Goal: Information Seeking & Learning: Learn about a topic

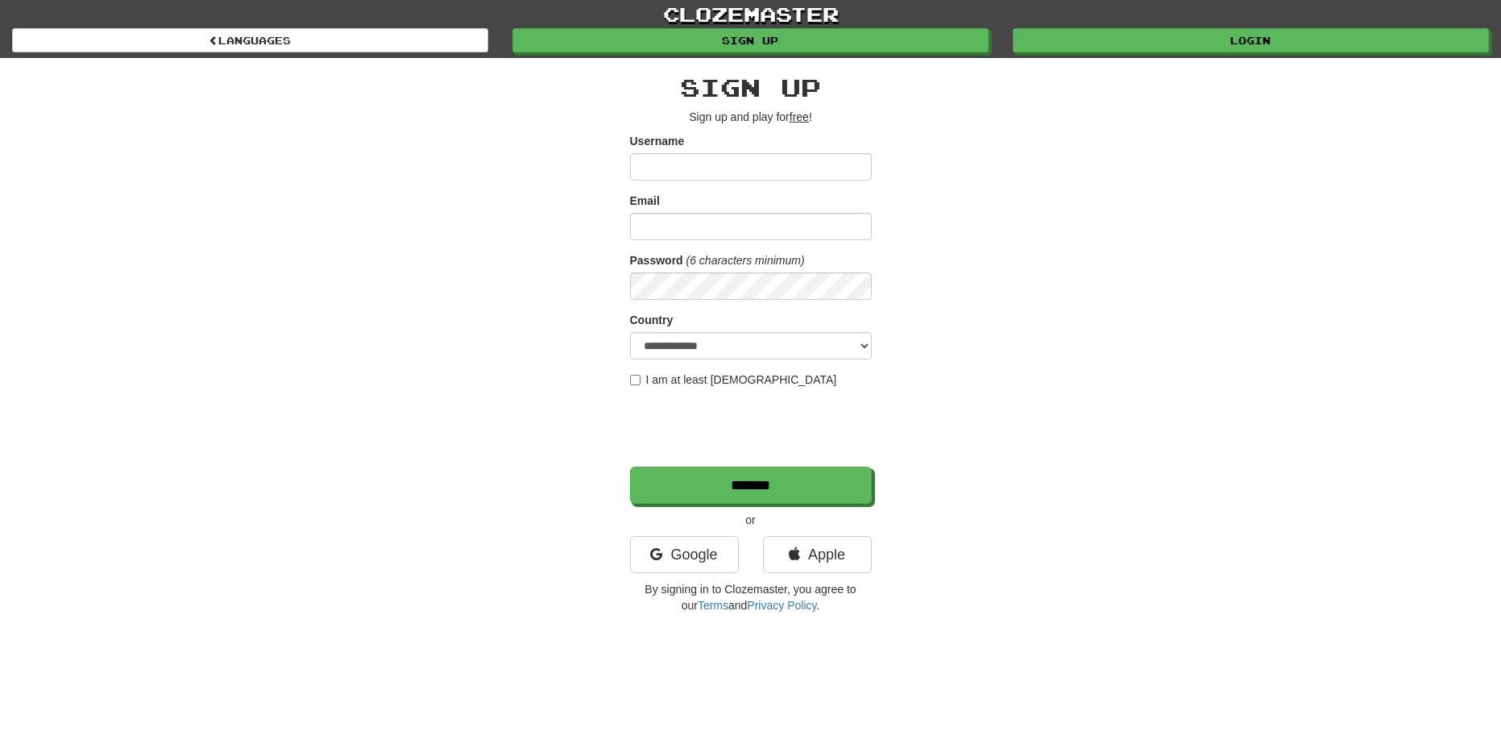
type input "**********"
click at [1139, 59] on div "**********" at bounding box center [751, 339] width 943 height 563
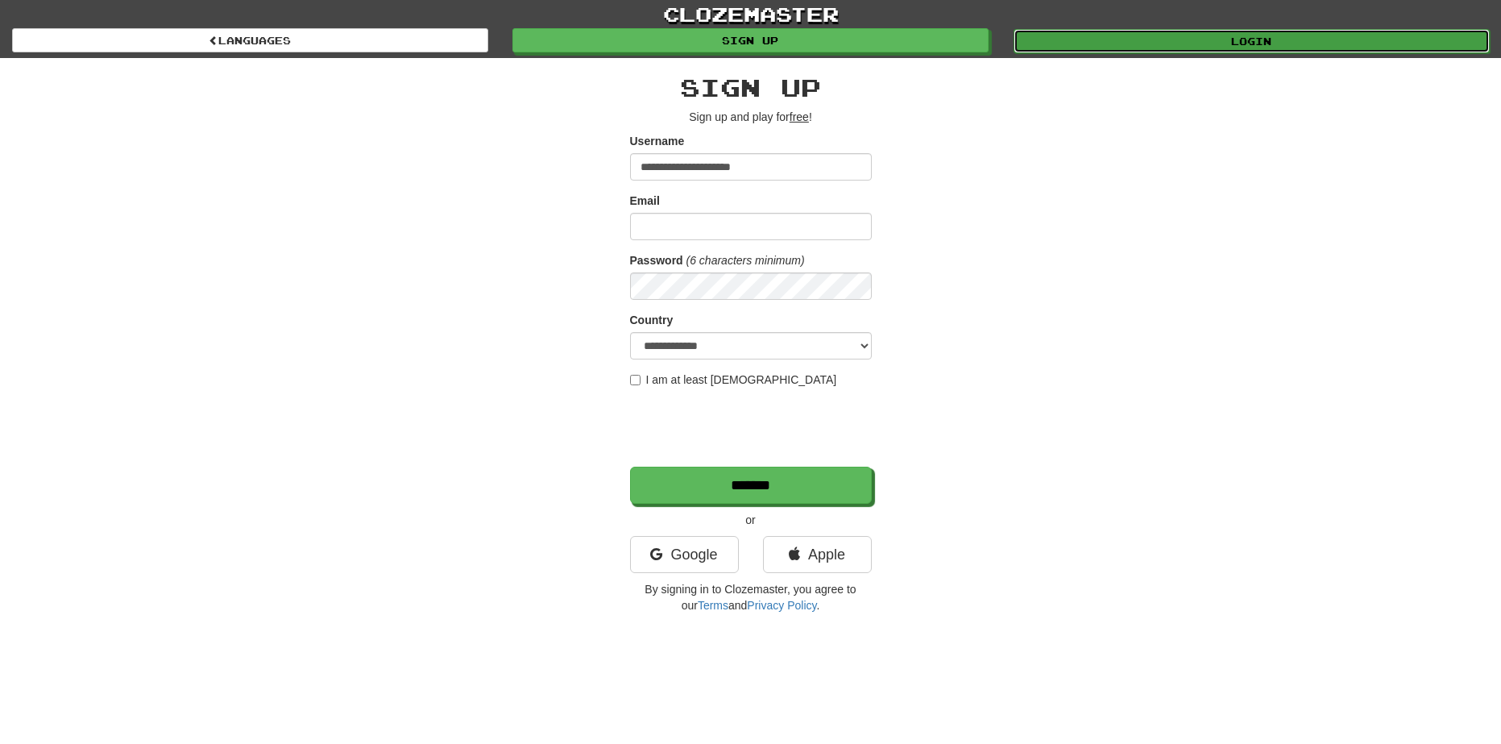
click at [1158, 47] on link "Login" at bounding box center [1252, 41] width 476 height 24
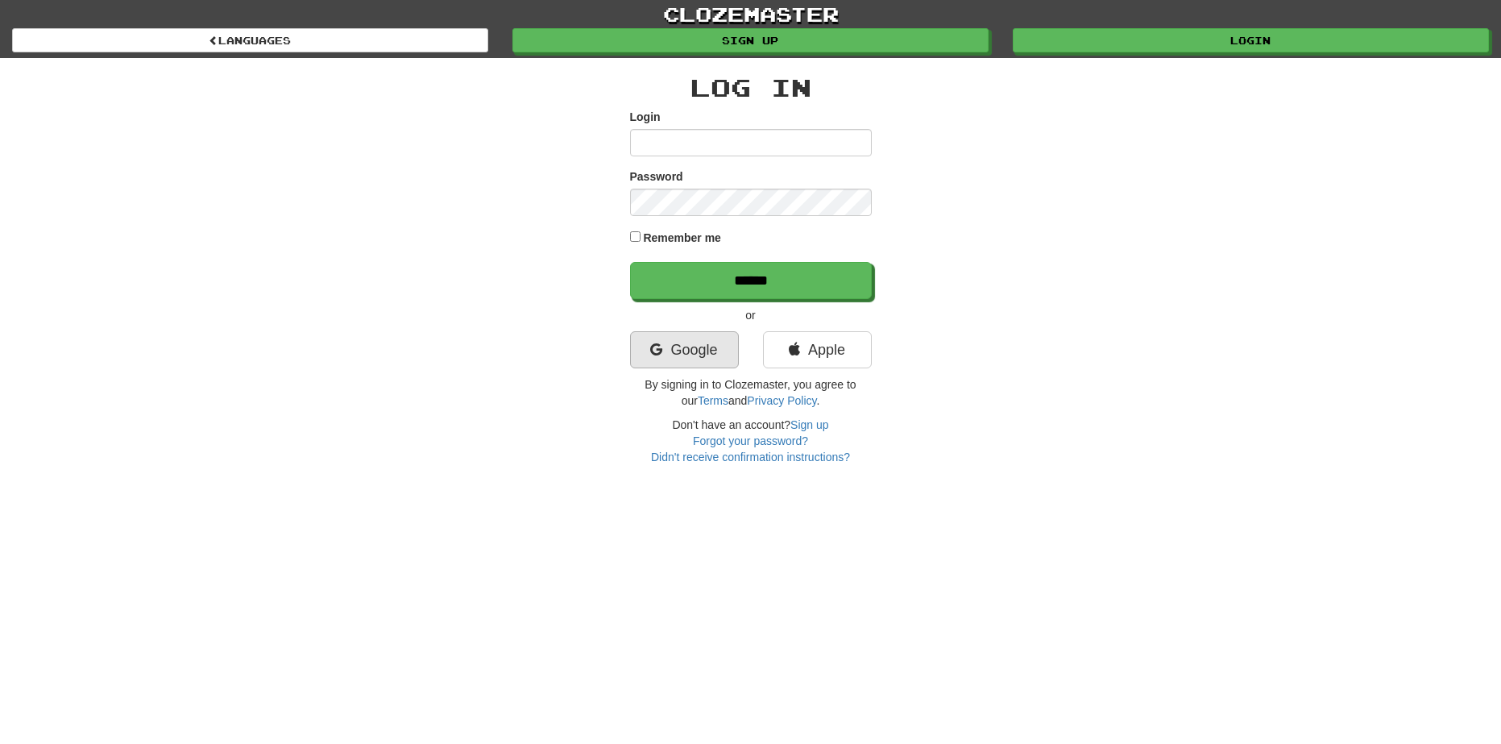
type input "**********"
click at [727, 348] on link "Google" at bounding box center [684, 349] width 109 height 37
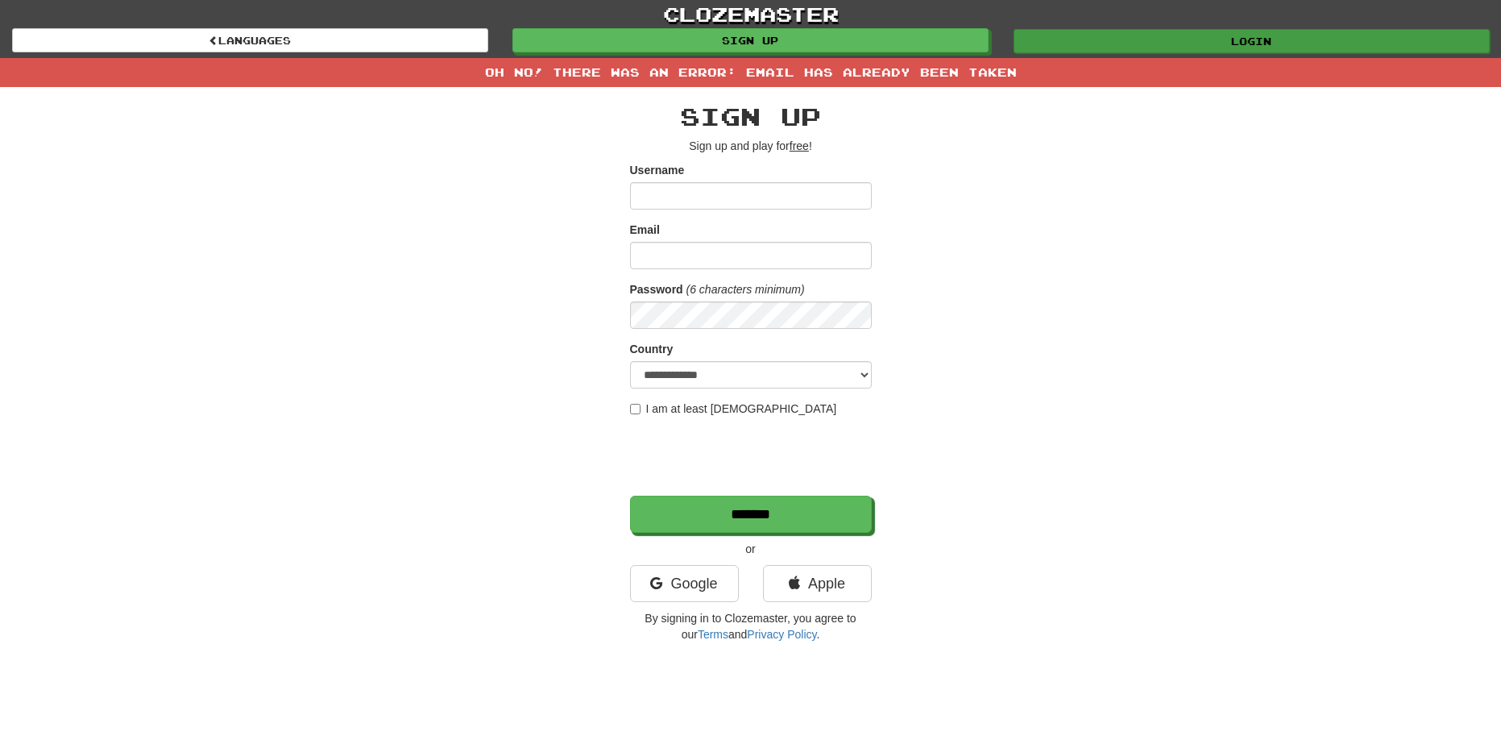
type input "**********"
click at [1140, 40] on link "Login" at bounding box center [1252, 41] width 476 height 24
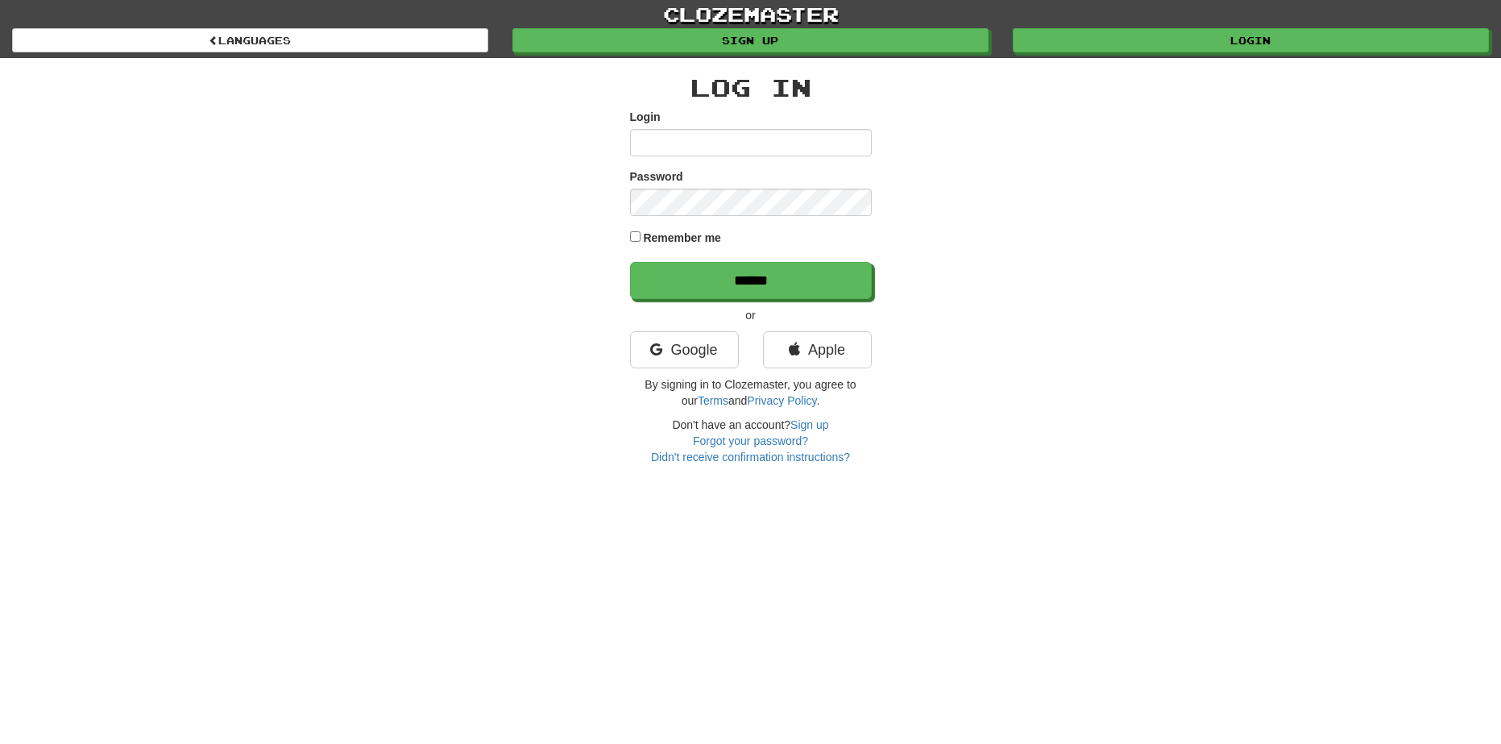
type input "**********"
click at [689, 239] on label "Remember me" at bounding box center [682, 238] width 78 height 16
click at [701, 281] on input "******" at bounding box center [752, 281] width 242 height 37
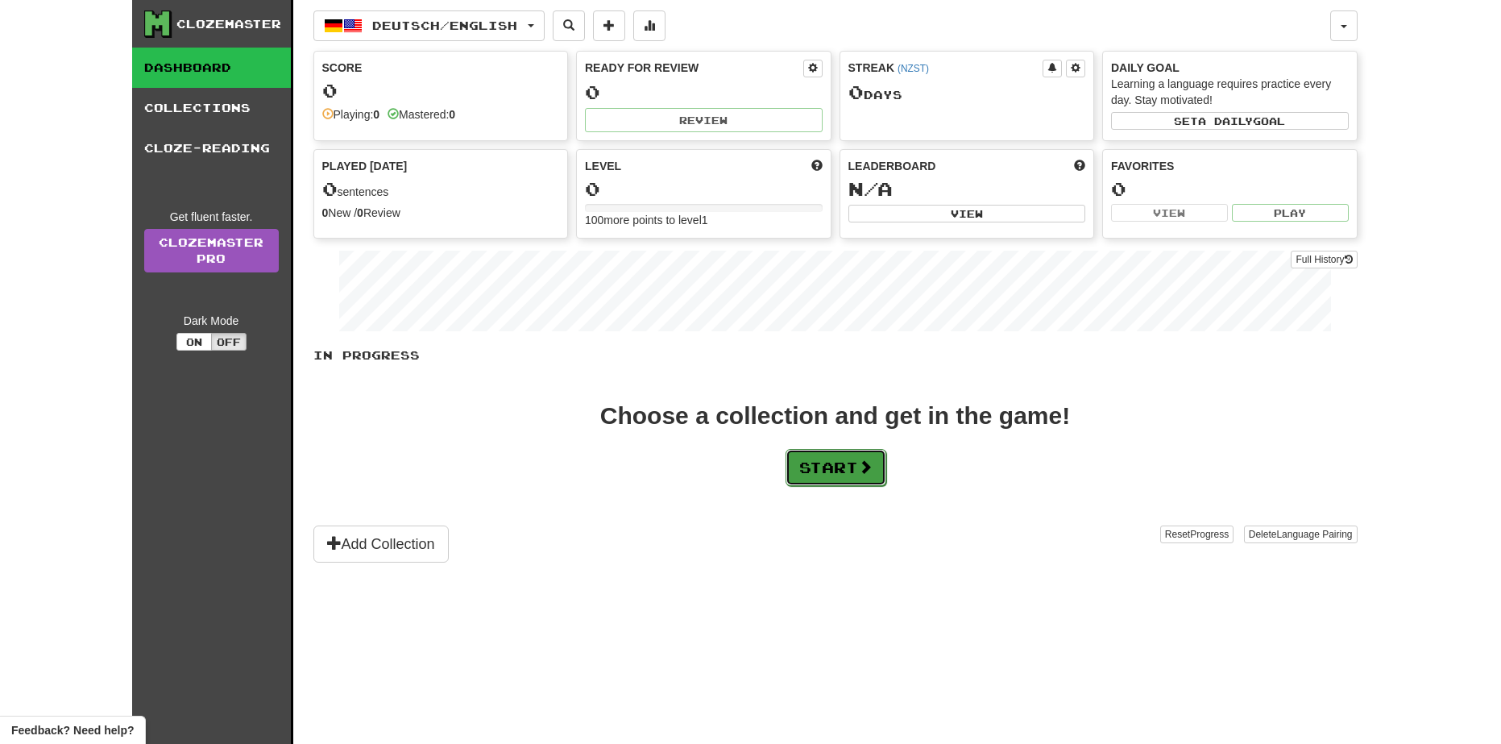
click at [819, 482] on button "Start" at bounding box center [836, 467] width 101 height 37
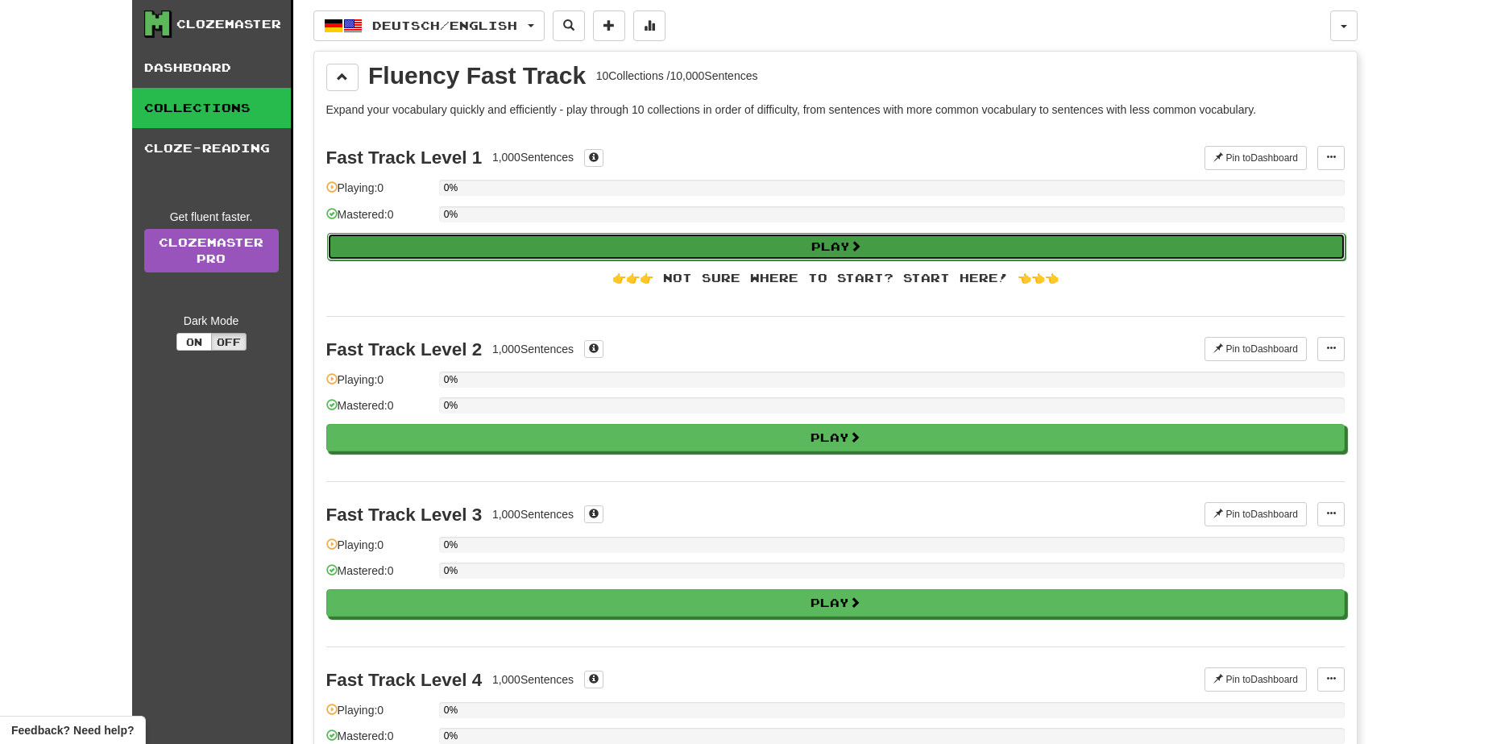
click at [730, 246] on button "Play" at bounding box center [836, 246] width 1019 height 27
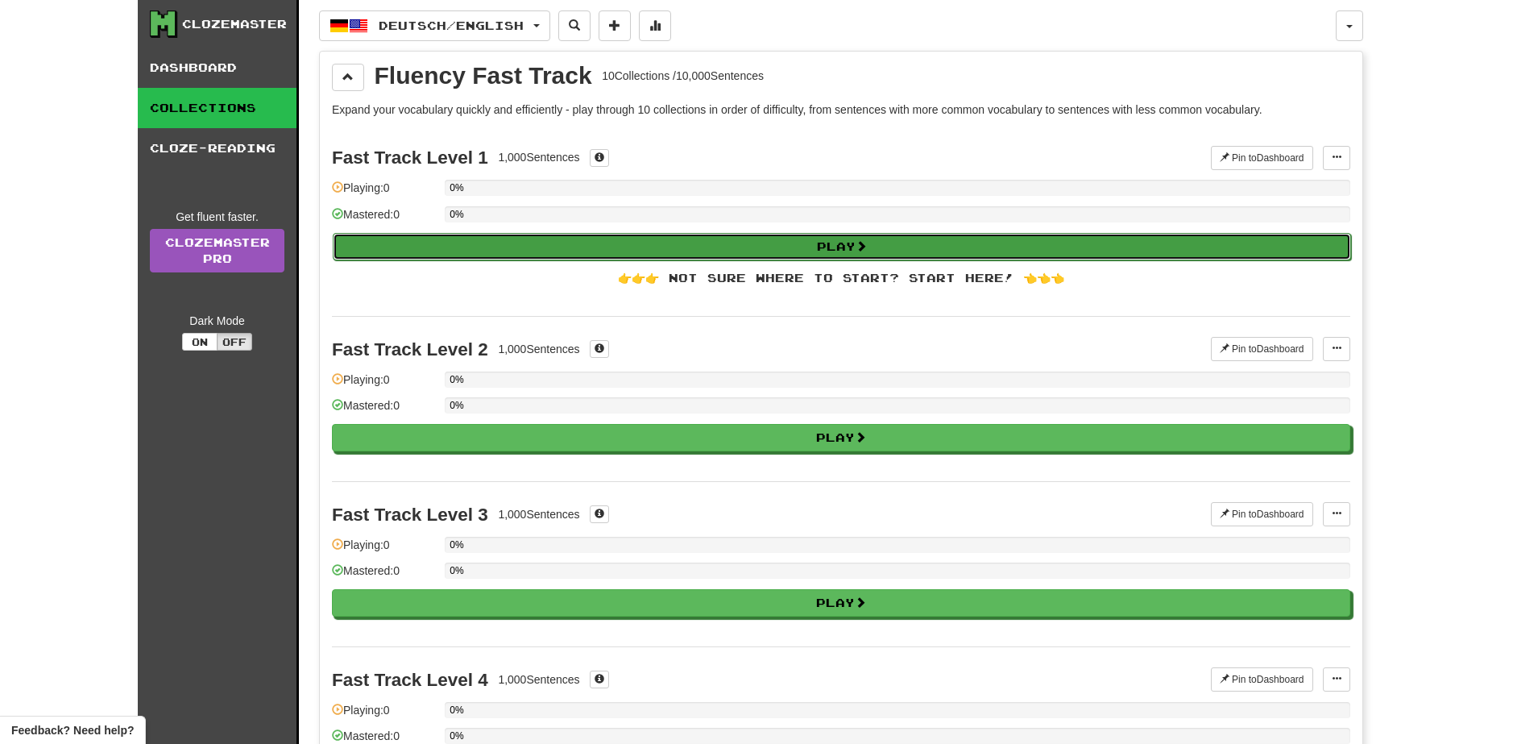
select select "**"
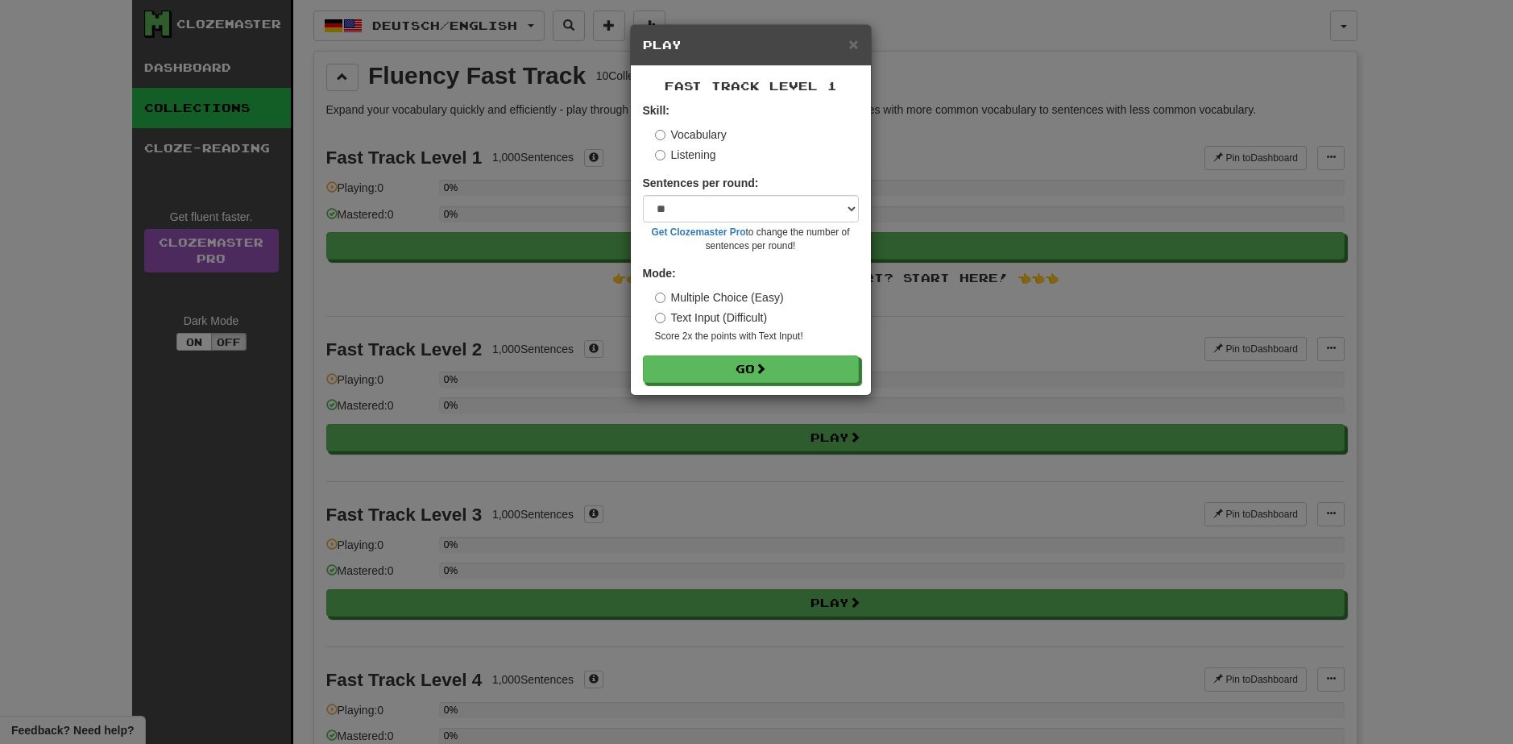
click at [763, 313] on label "Text Input (Difficult)" at bounding box center [711, 317] width 113 height 16
click at [795, 212] on select "* ** ** ** ** ** *** ********" at bounding box center [751, 208] width 216 height 27
click at [770, 299] on label "Multiple Choice (Easy)" at bounding box center [719, 297] width 129 height 16
click at [769, 361] on button "Go" at bounding box center [752, 369] width 216 height 27
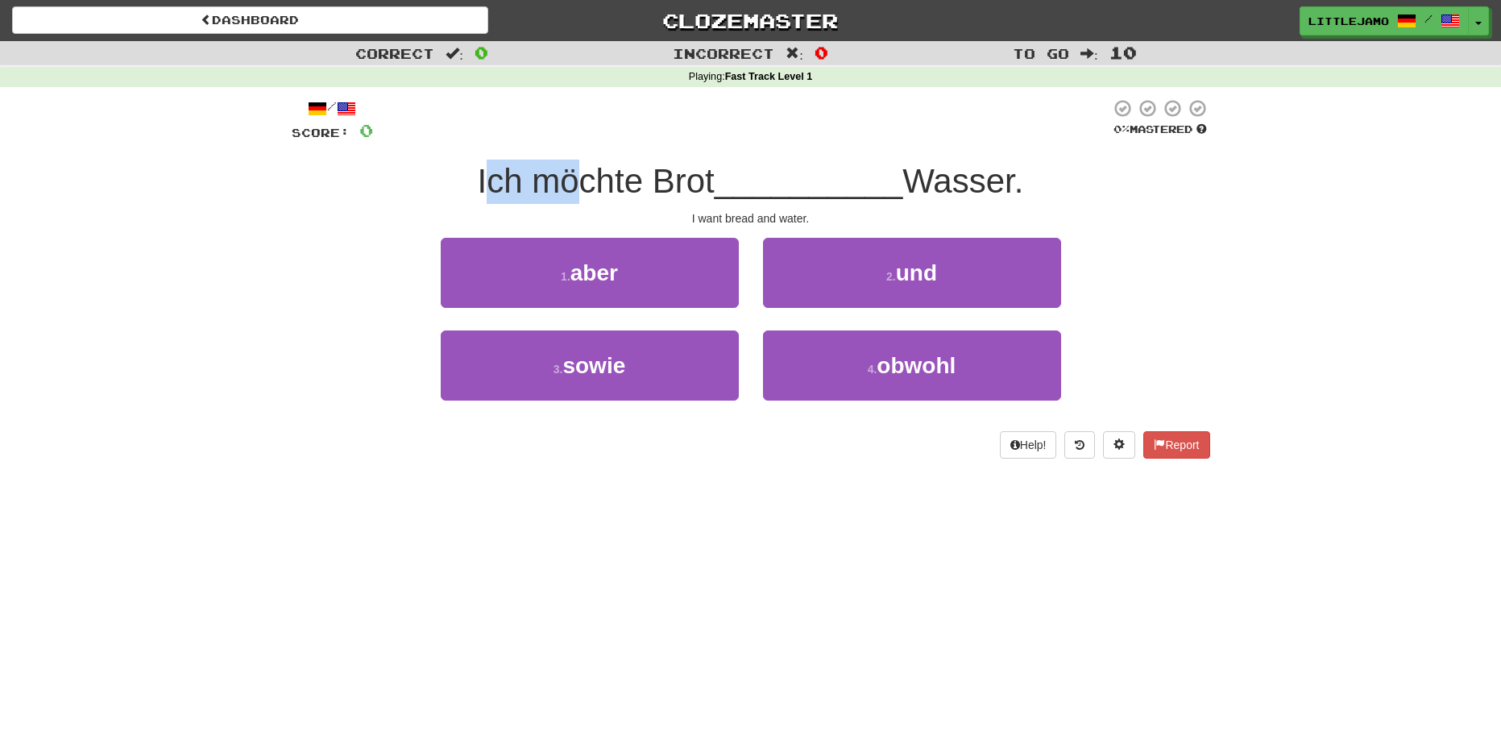
drag, startPoint x: 511, startPoint y: 180, endPoint x: 562, endPoint y: 180, distance: 50.8
click at [562, 180] on span "Ich möchte Brot" at bounding box center [596, 181] width 237 height 38
click at [573, 181] on span "Ich möchte Brot" at bounding box center [596, 181] width 237 height 38
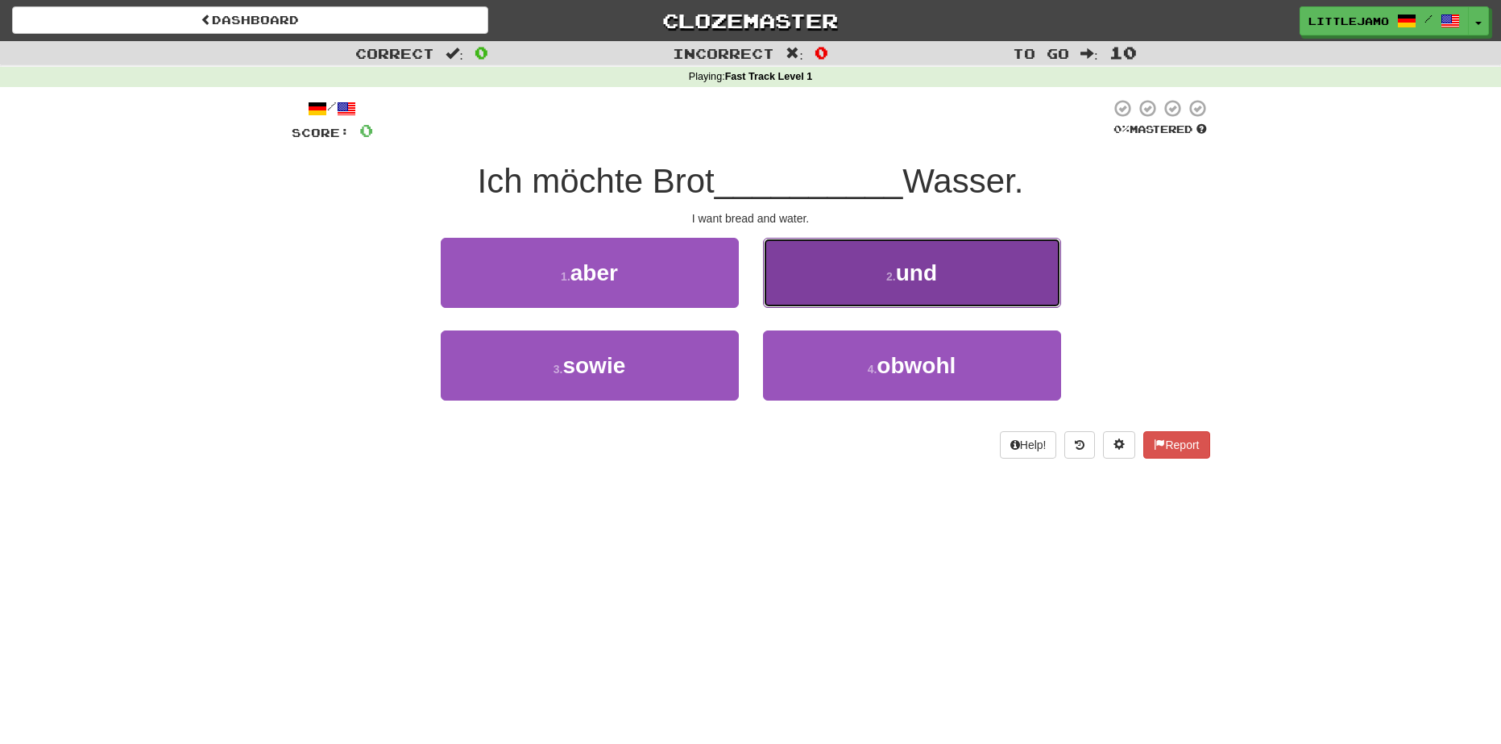
click at [908, 276] on span "und" at bounding box center [916, 272] width 41 height 25
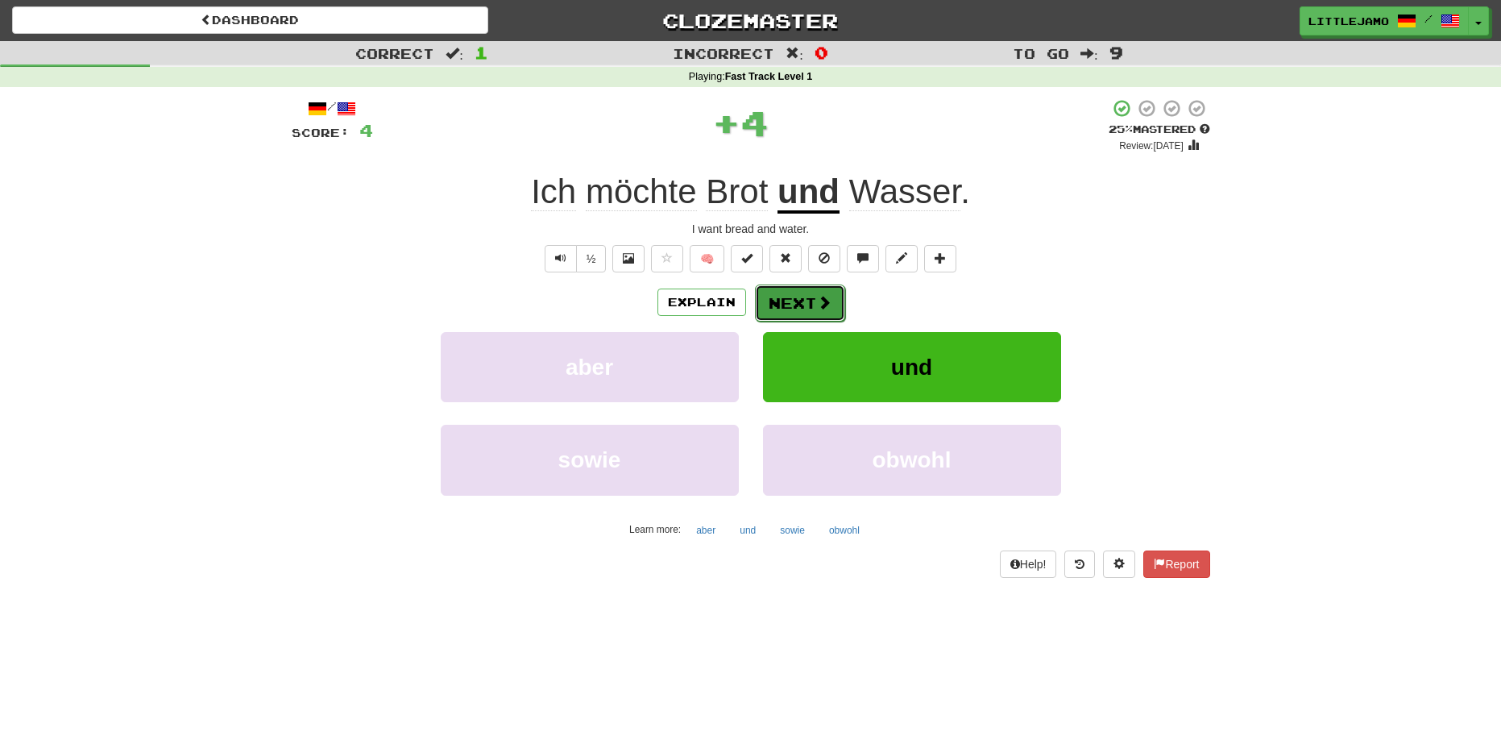
click at [788, 289] on button "Next" at bounding box center [800, 302] width 90 height 37
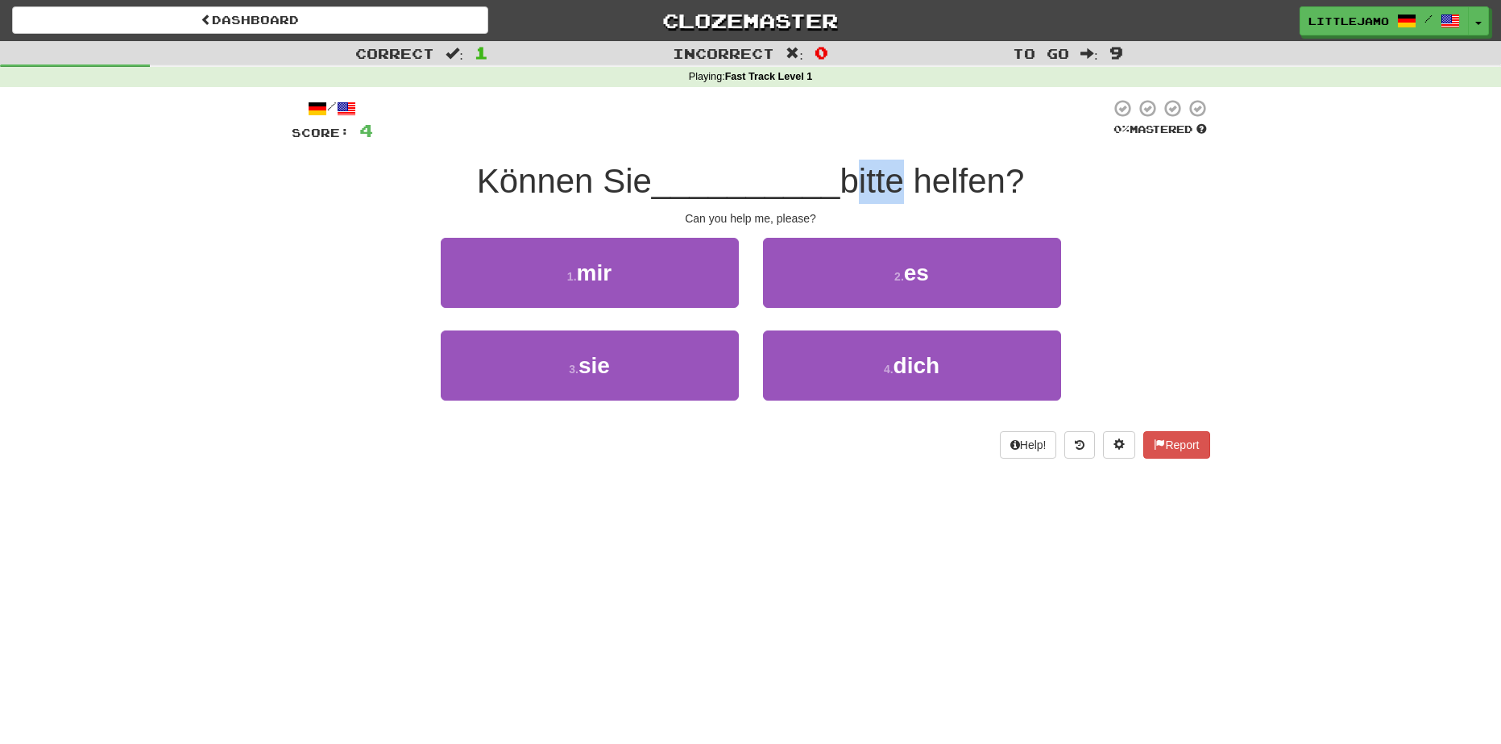
drag, startPoint x: 884, startPoint y: 180, endPoint x: 902, endPoint y: 178, distance: 18.7
click at [902, 178] on span "bitte helfen?" at bounding box center [932, 181] width 185 height 38
click at [529, 194] on span "Können Sie" at bounding box center [564, 181] width 175 height 38
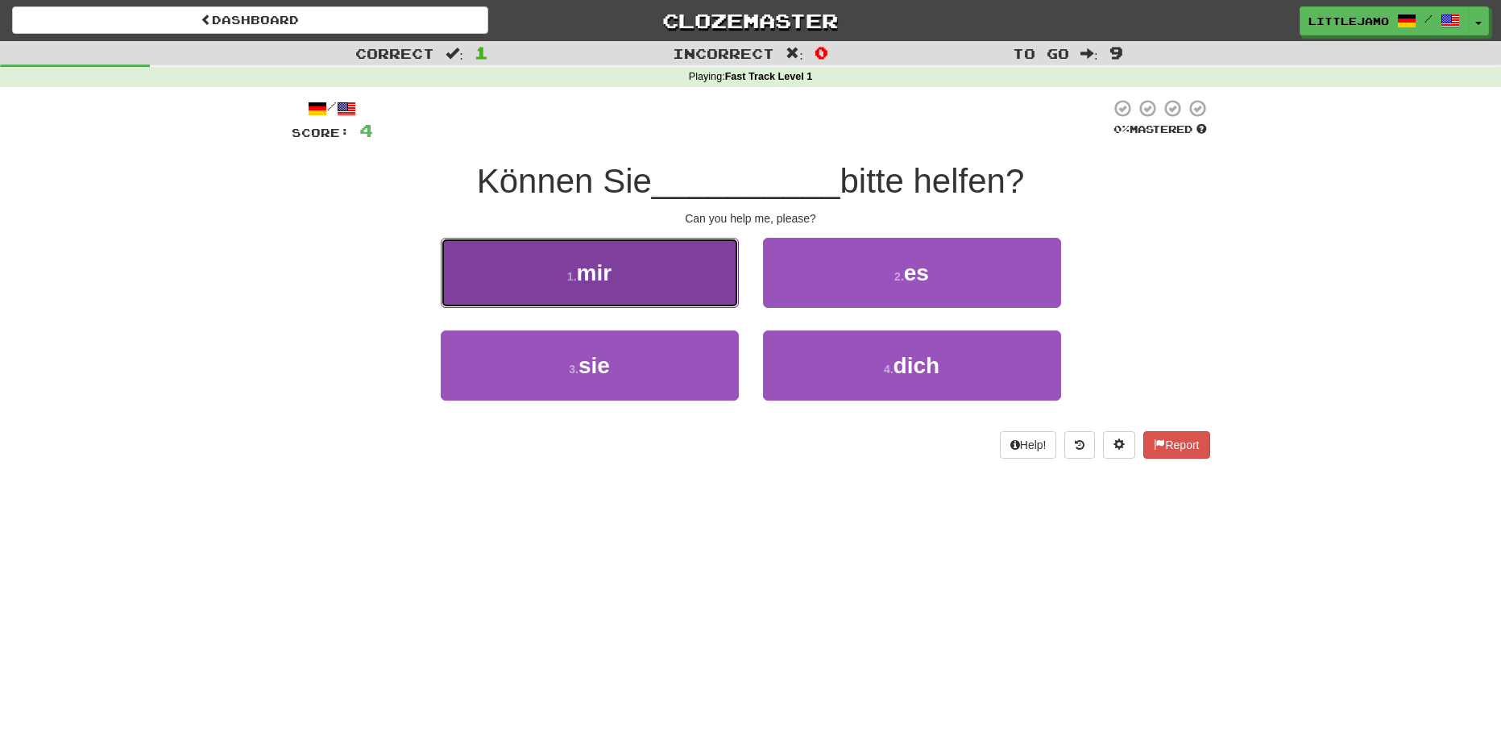
click at [566, 258] on button "1 . mir" at bounding box center [590, 273] width 298 height 70
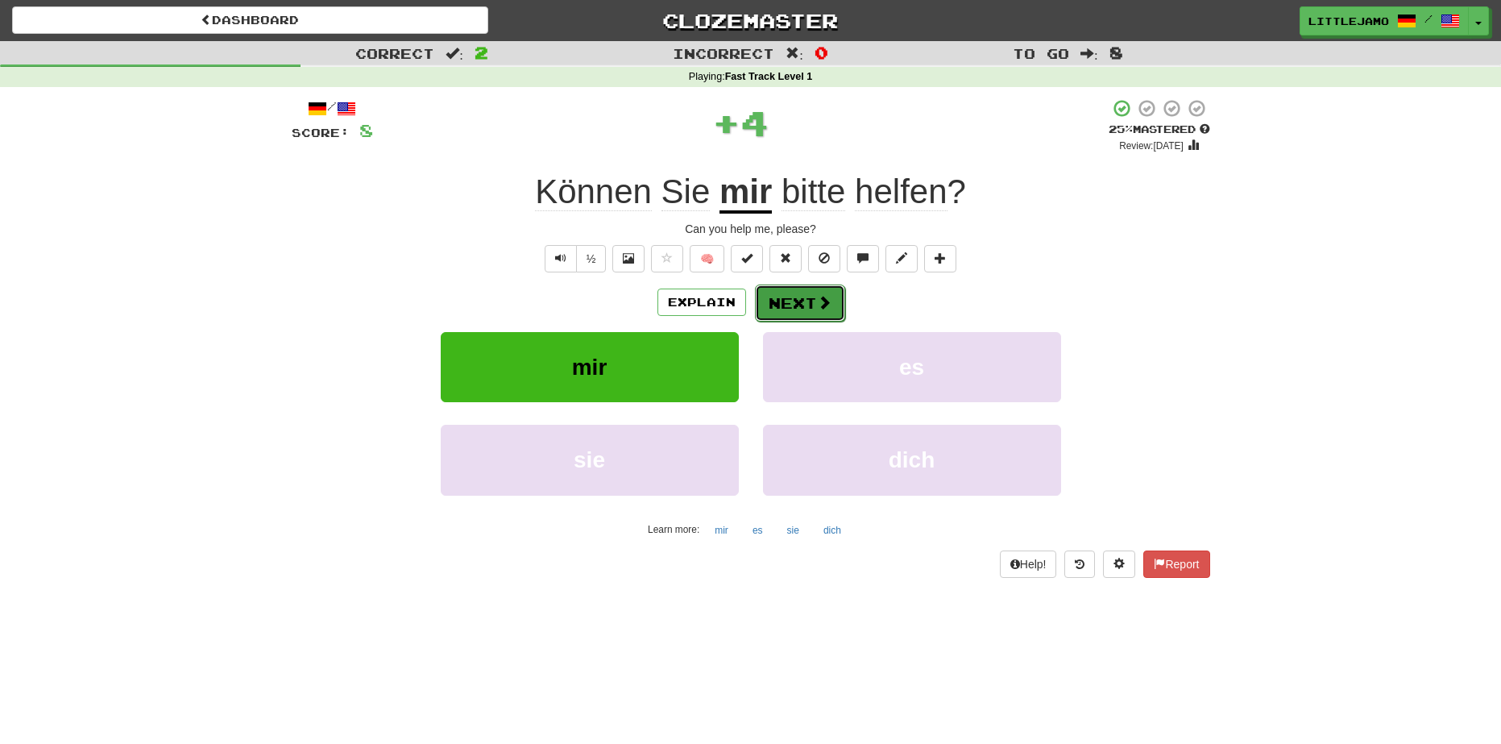
click at [799, 294] on button "Next" at bounding box center [800, 302] width 90 height 37
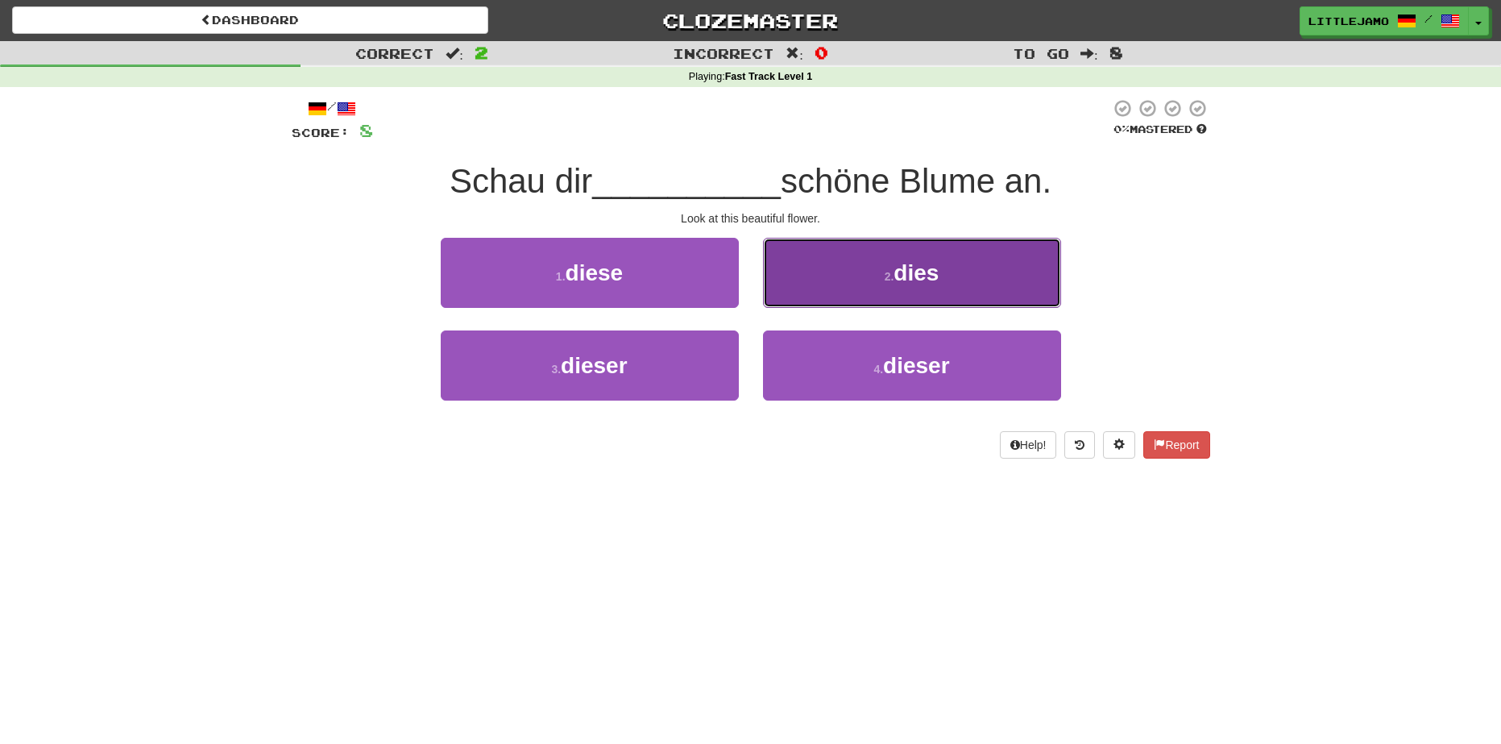
click at [902, 280] on span "dies" at bounding box center [916, 272] width 45 height 25
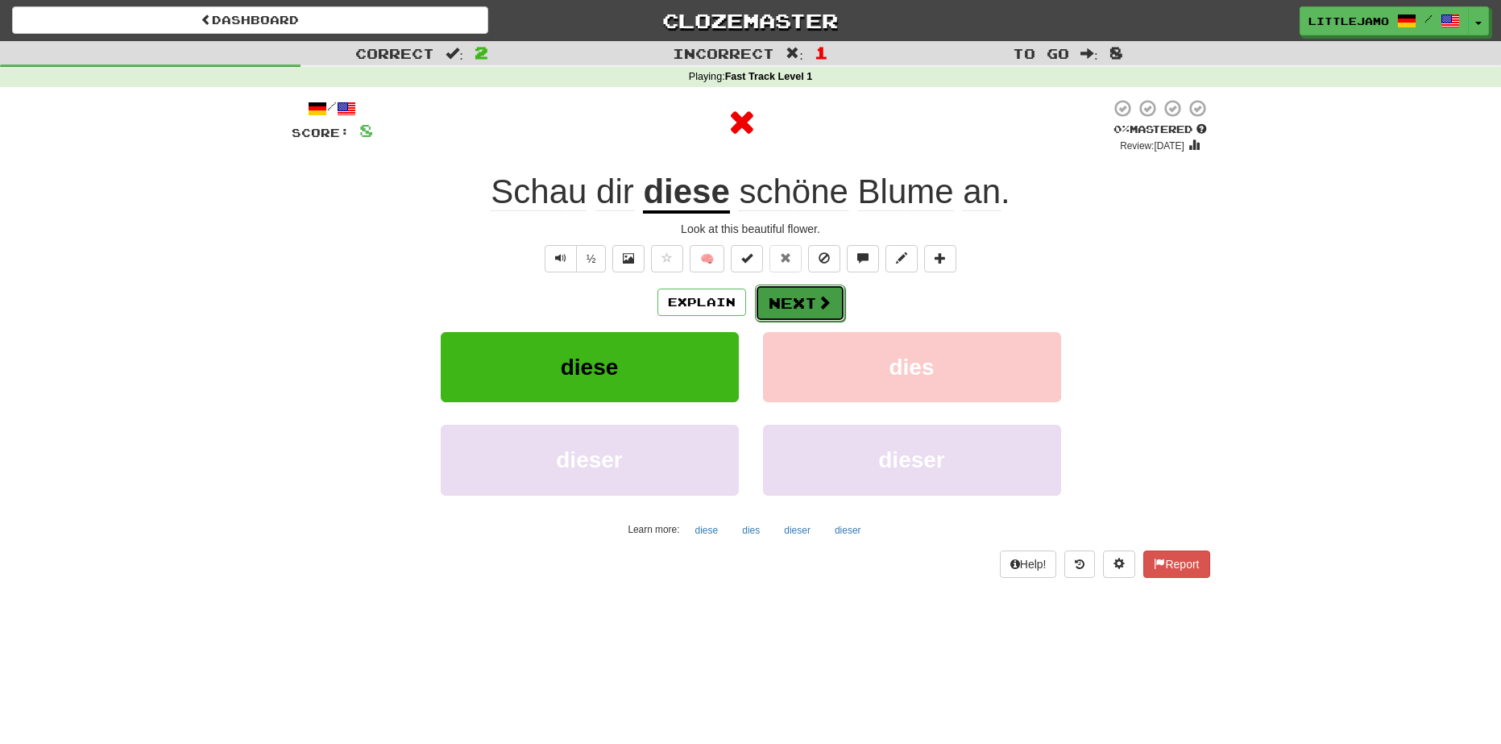
click at [803, 306] on button "Next" at bounding box center [800, 302] width 90 height 37
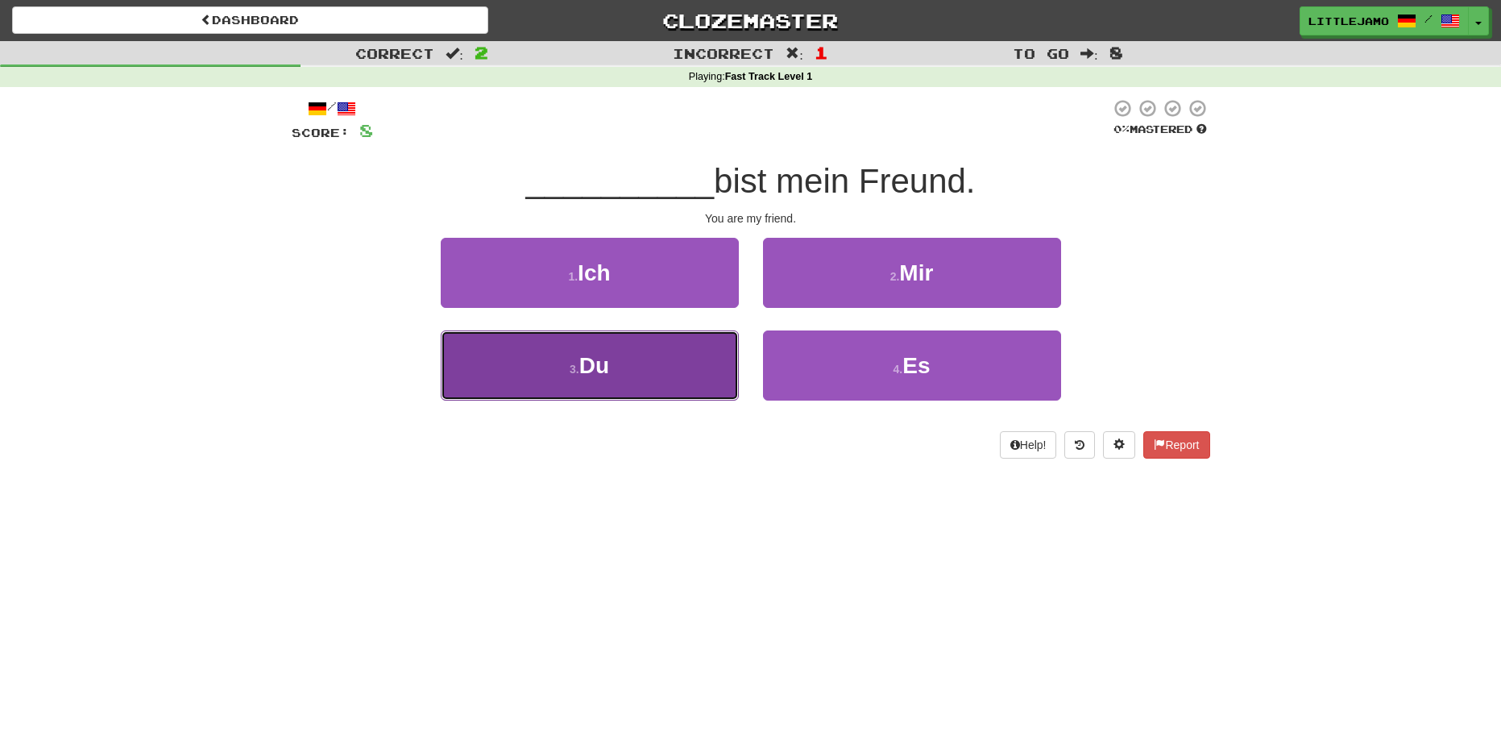
click at [664, 371] on button "3 . Du" at bounding box center [590, 365] width 298 height 70
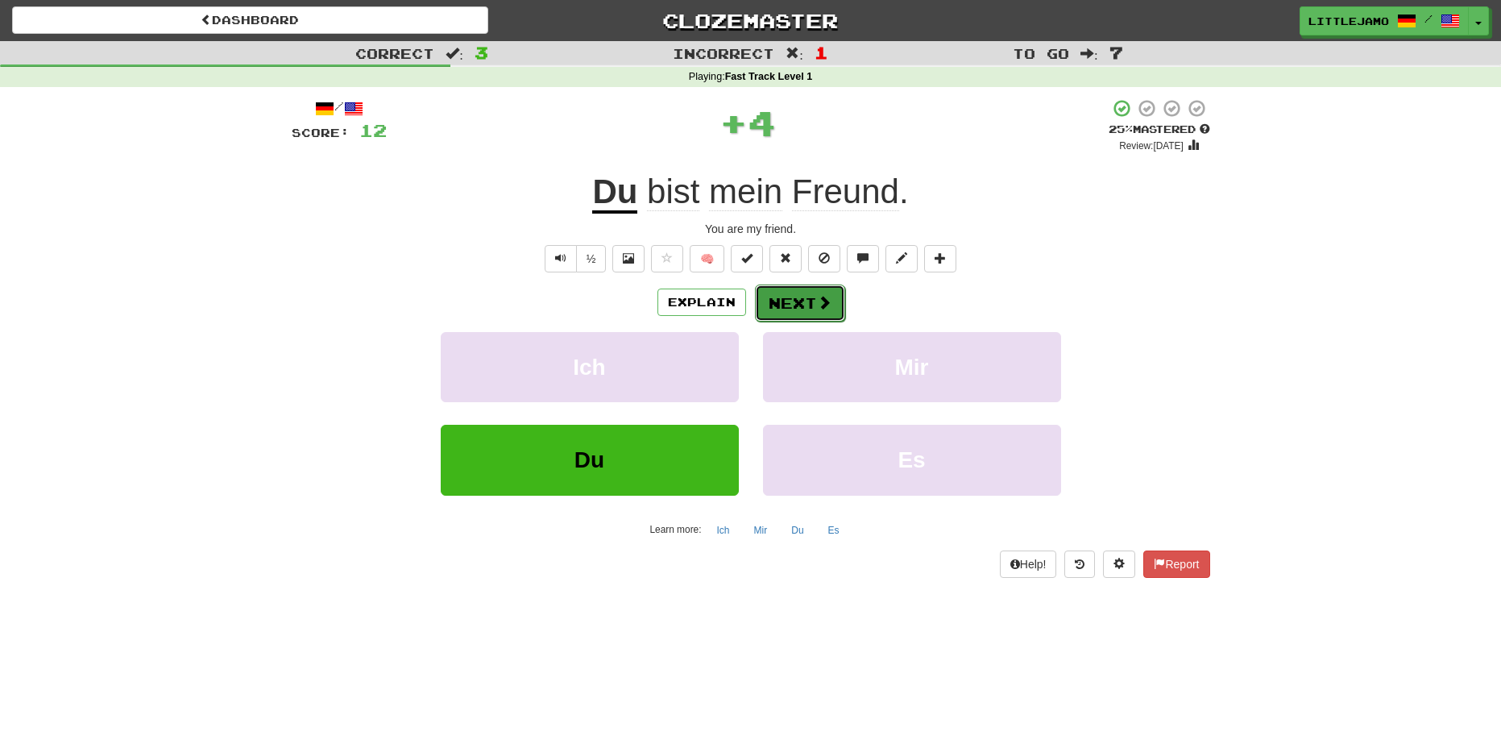
click at [798, 303] on button "Next" at bounding box center [800, 302] width 90 height 37
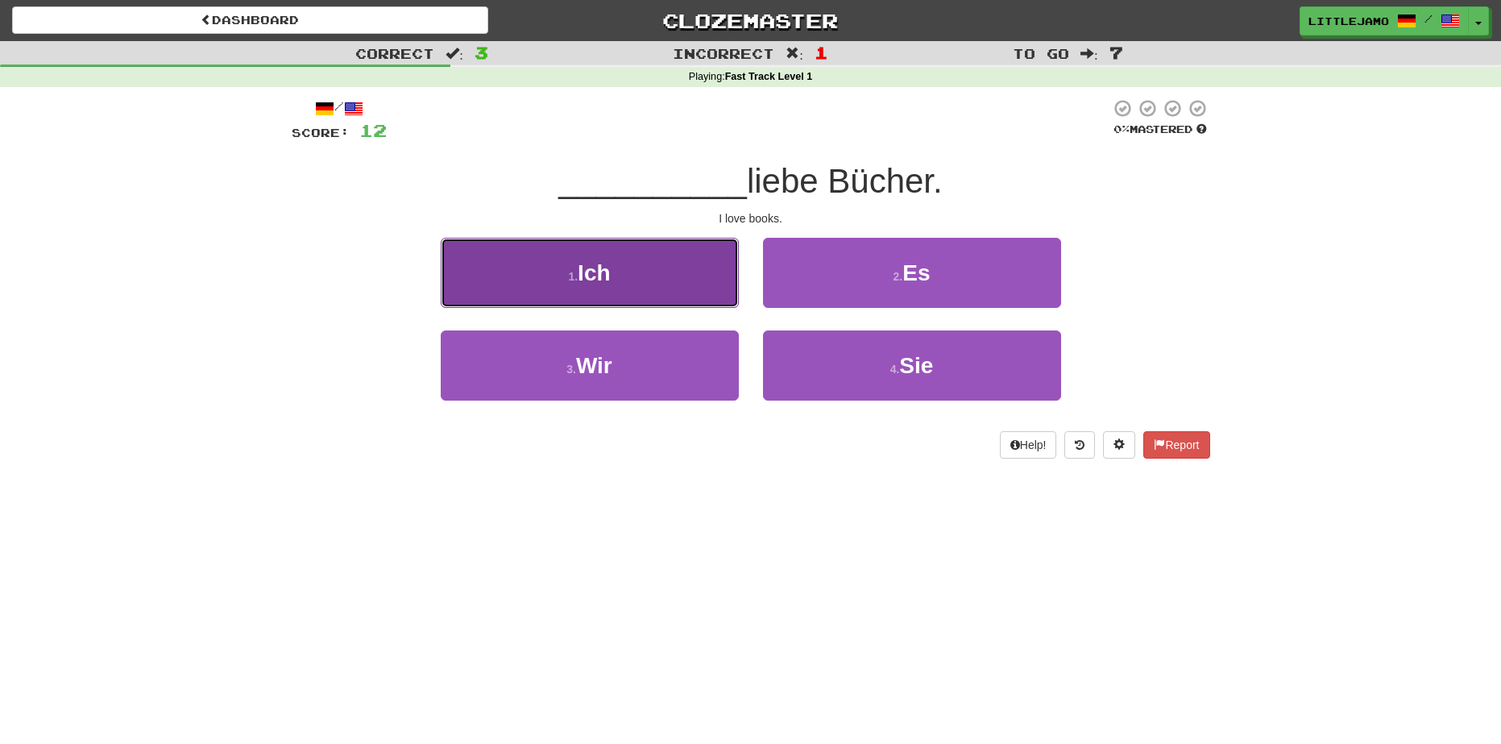
click at [671, 276] on button "1 . Ich" at bounding box center [590, 273] width 298 height 70
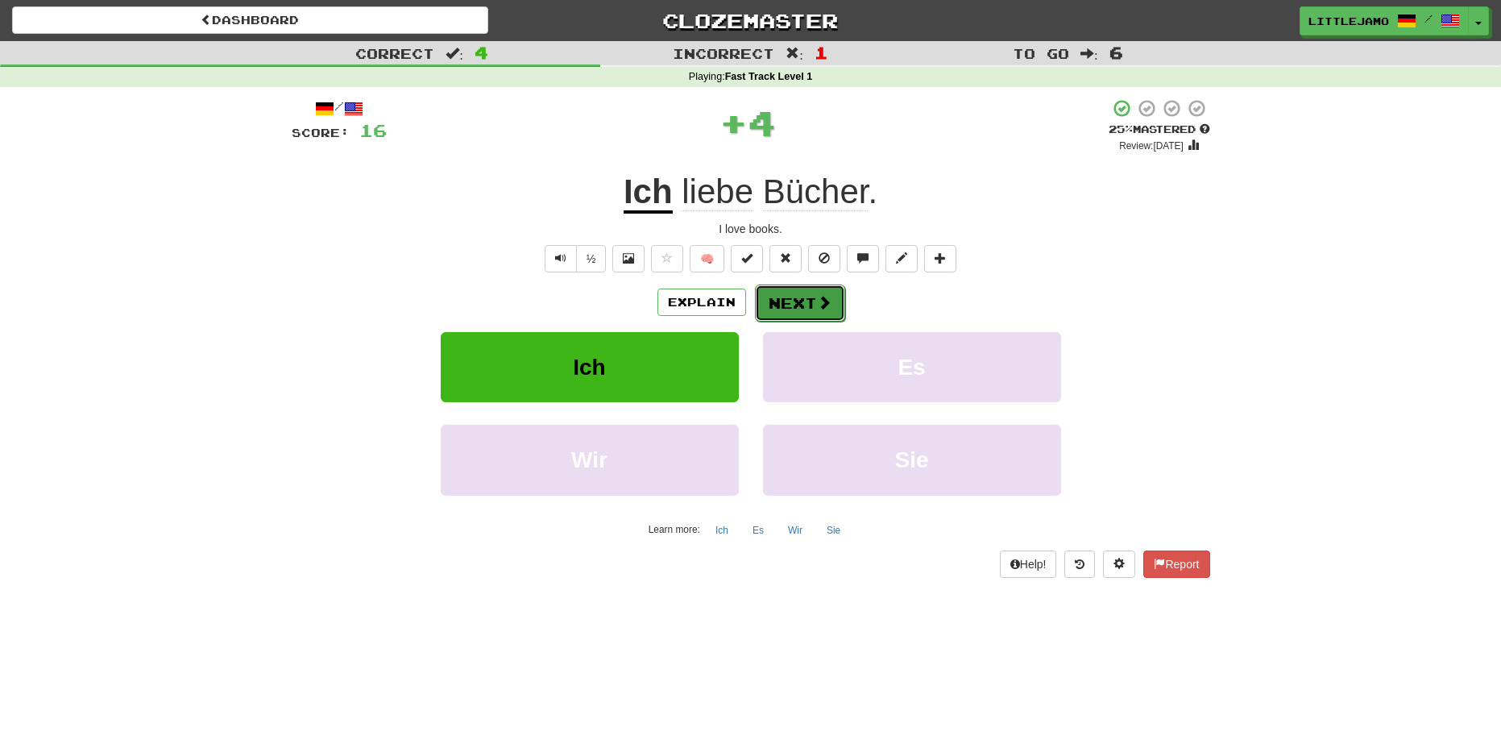
click at [807, 302] on button "Next" at bounding box center [800, 302] width 90 height 37
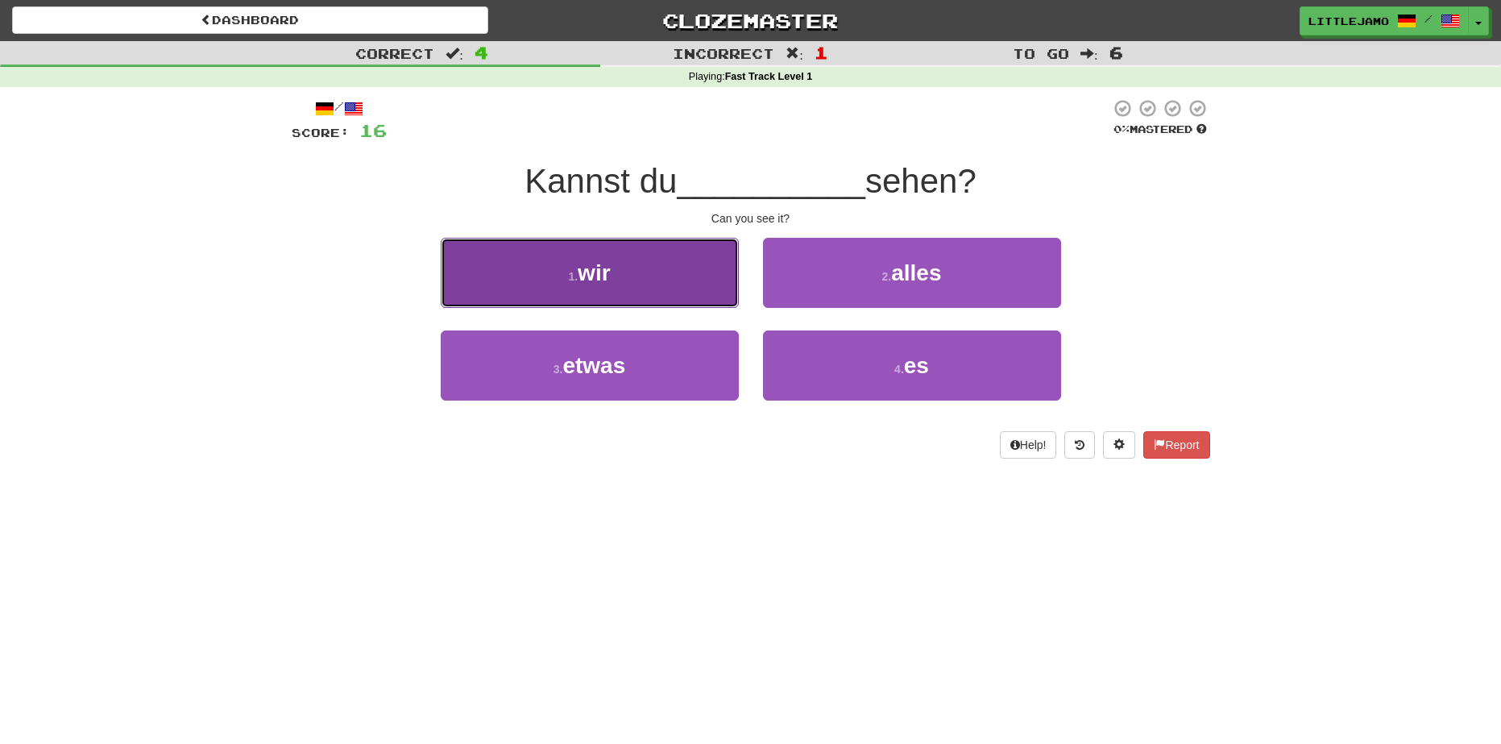
click at [635, 276] on button "1 . wir" at bounding box center [590, 273] width 298 height 70
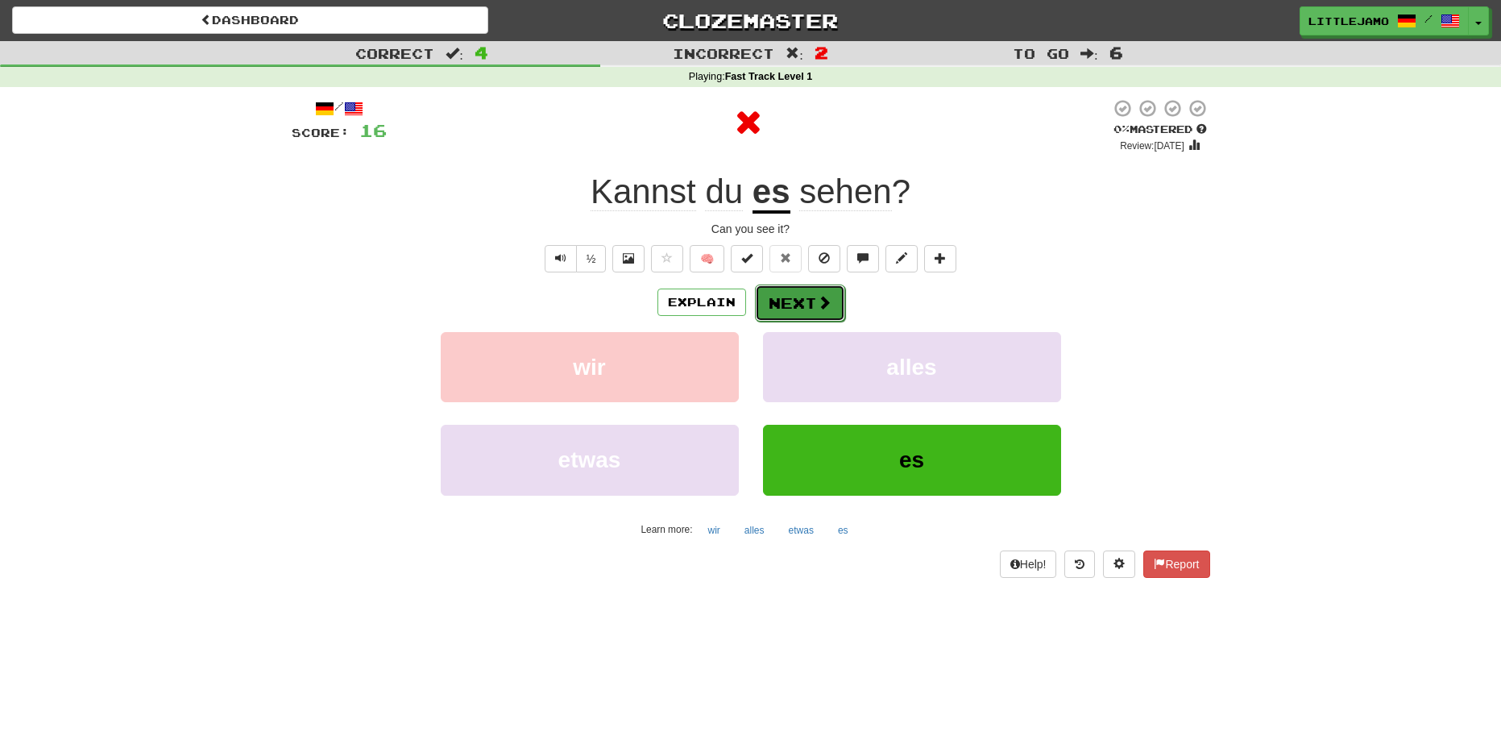
click at [816, 313] on button "Next" at bounding box center [800, 302] width 90 height 37
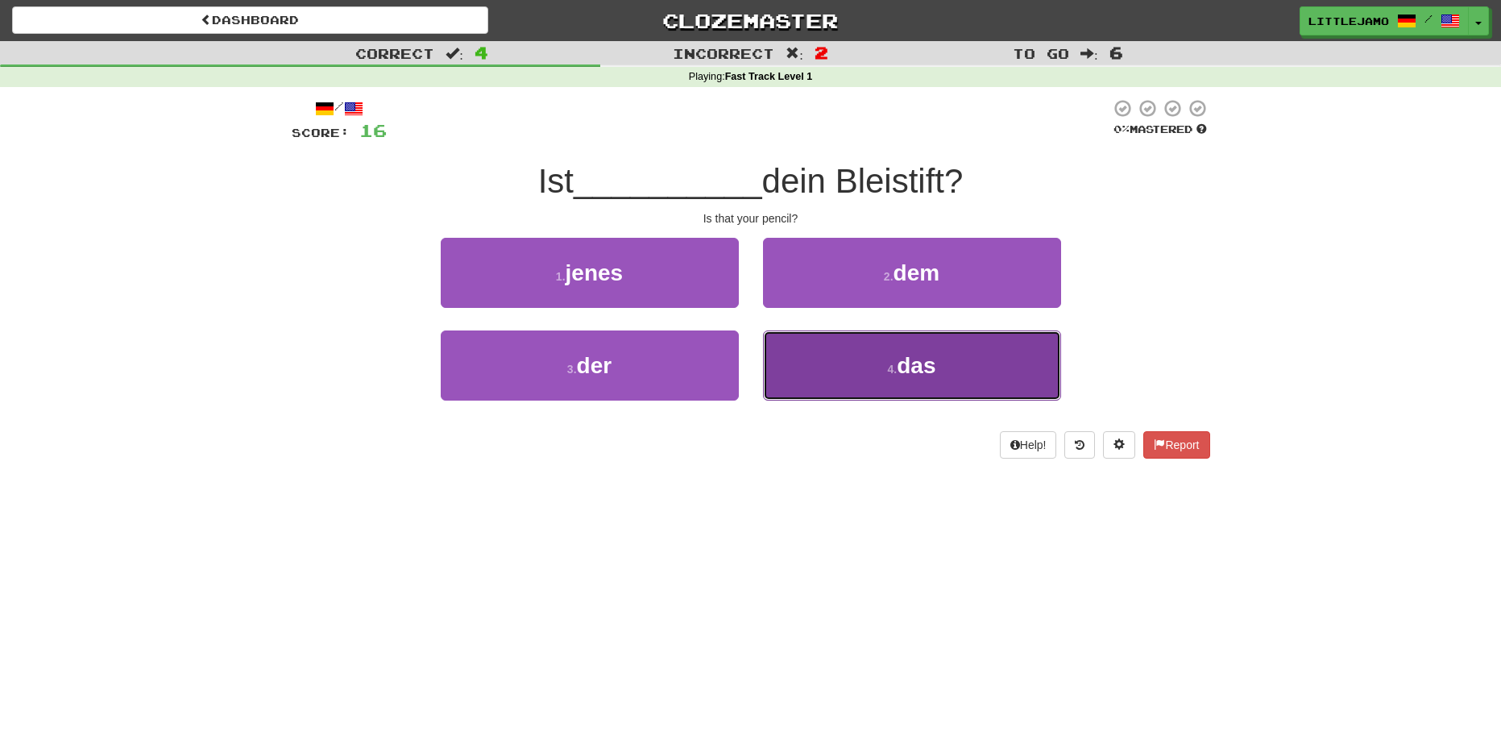
click at [842, 375] on button "4 . das" at bounding box center [912, 365] width 298 height 70
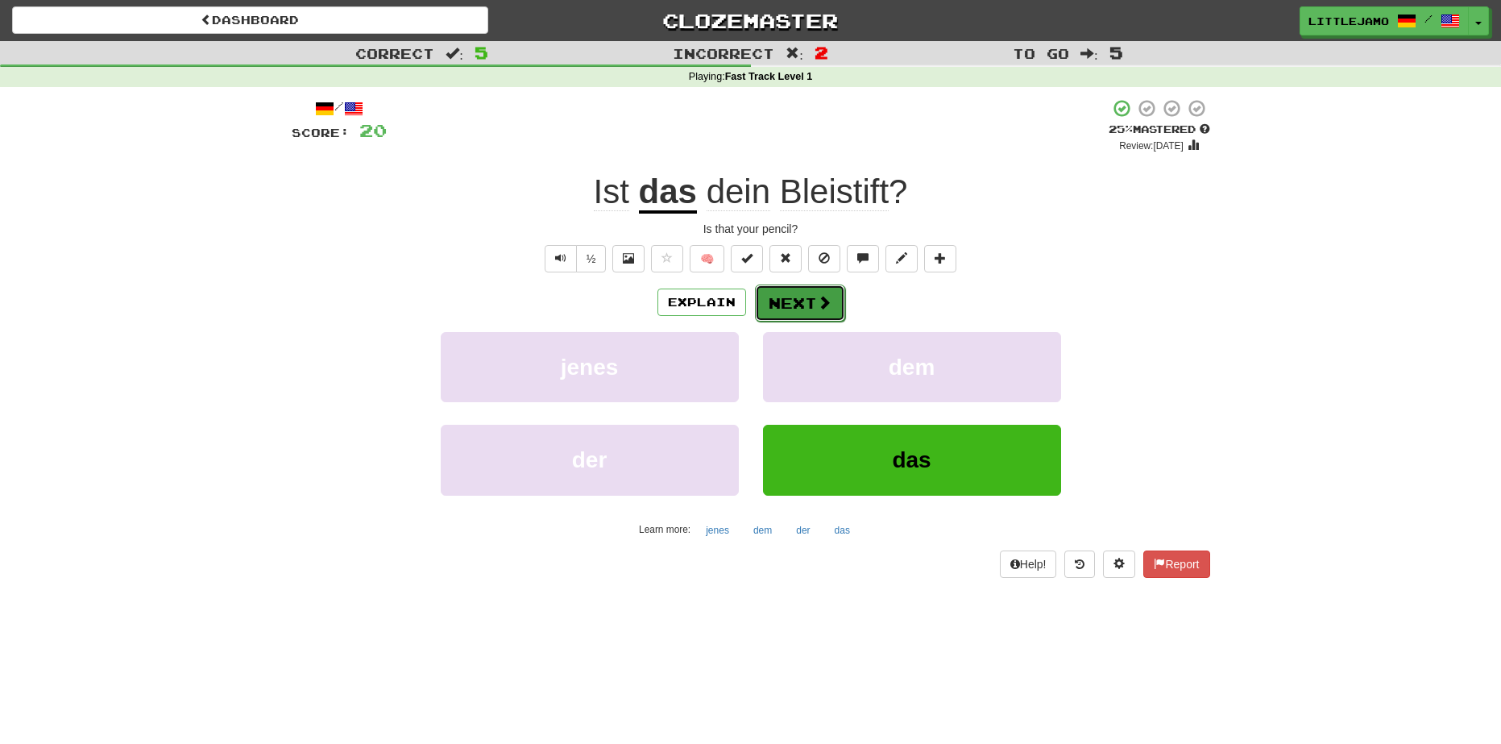
click at [810, 293] on button "Next" at bounding box center [800, 302] width 90 height 37
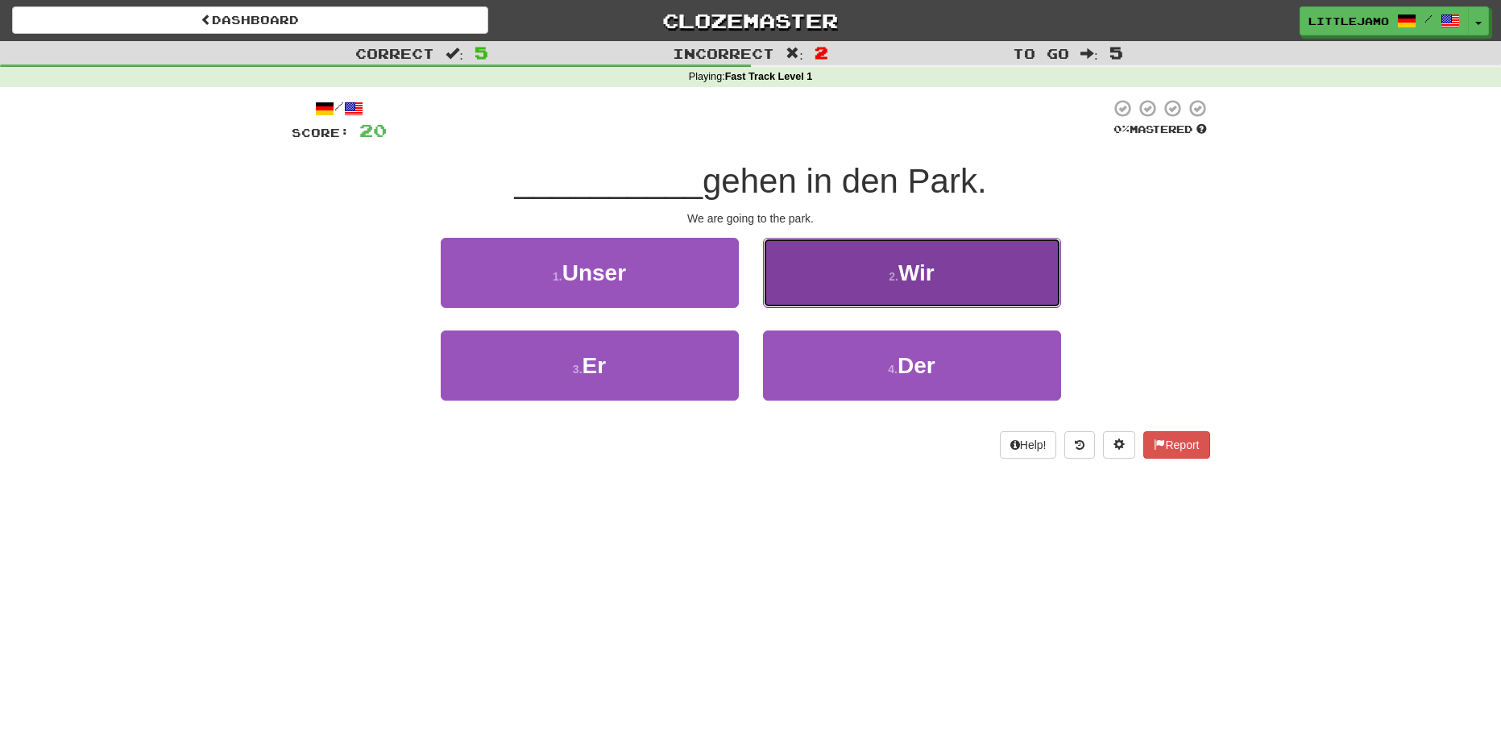
click at [828, 282] on button "2 . Wir" at bounding box center [912, 273] width 298 height 70
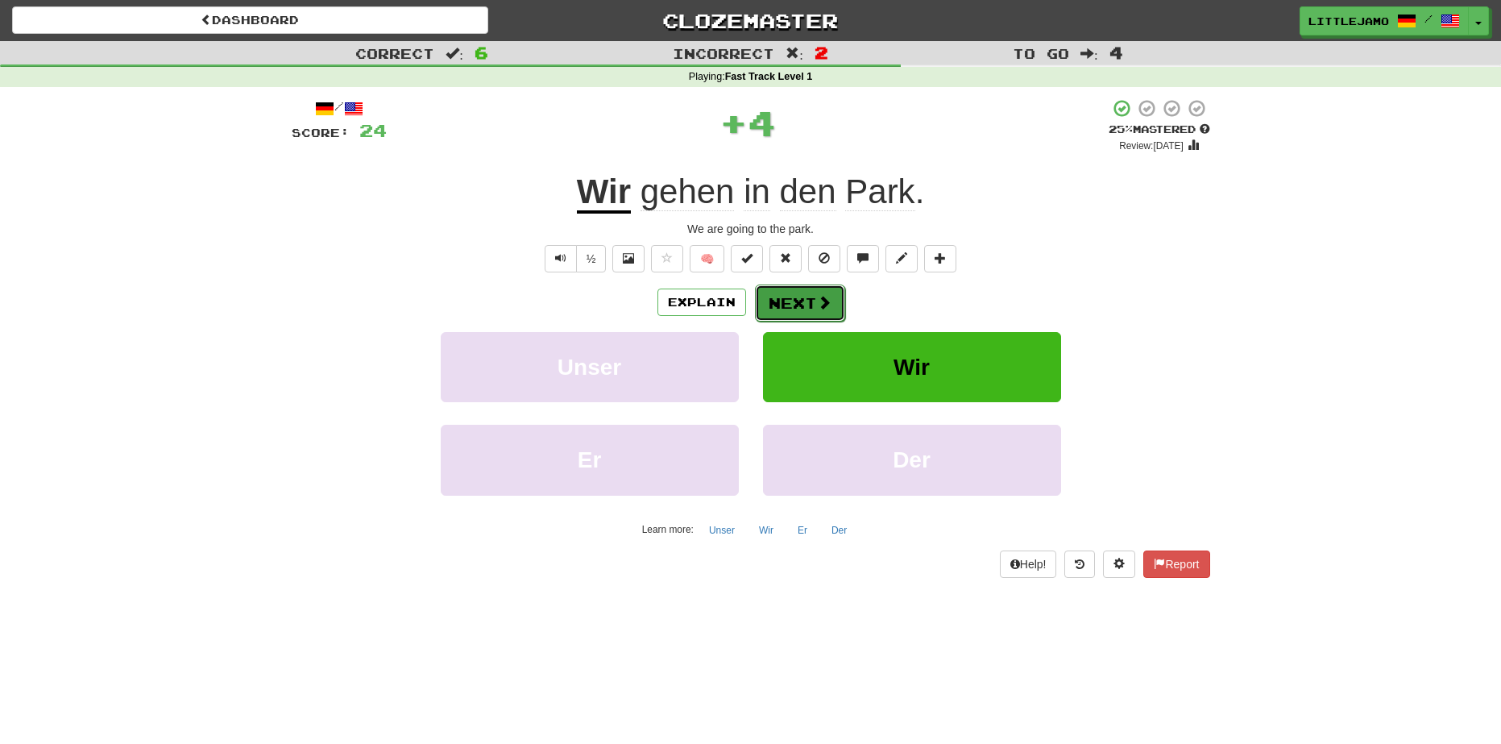
click at [813, 309] on button "Next" at bounding box center [800, 302] width 90 height 37
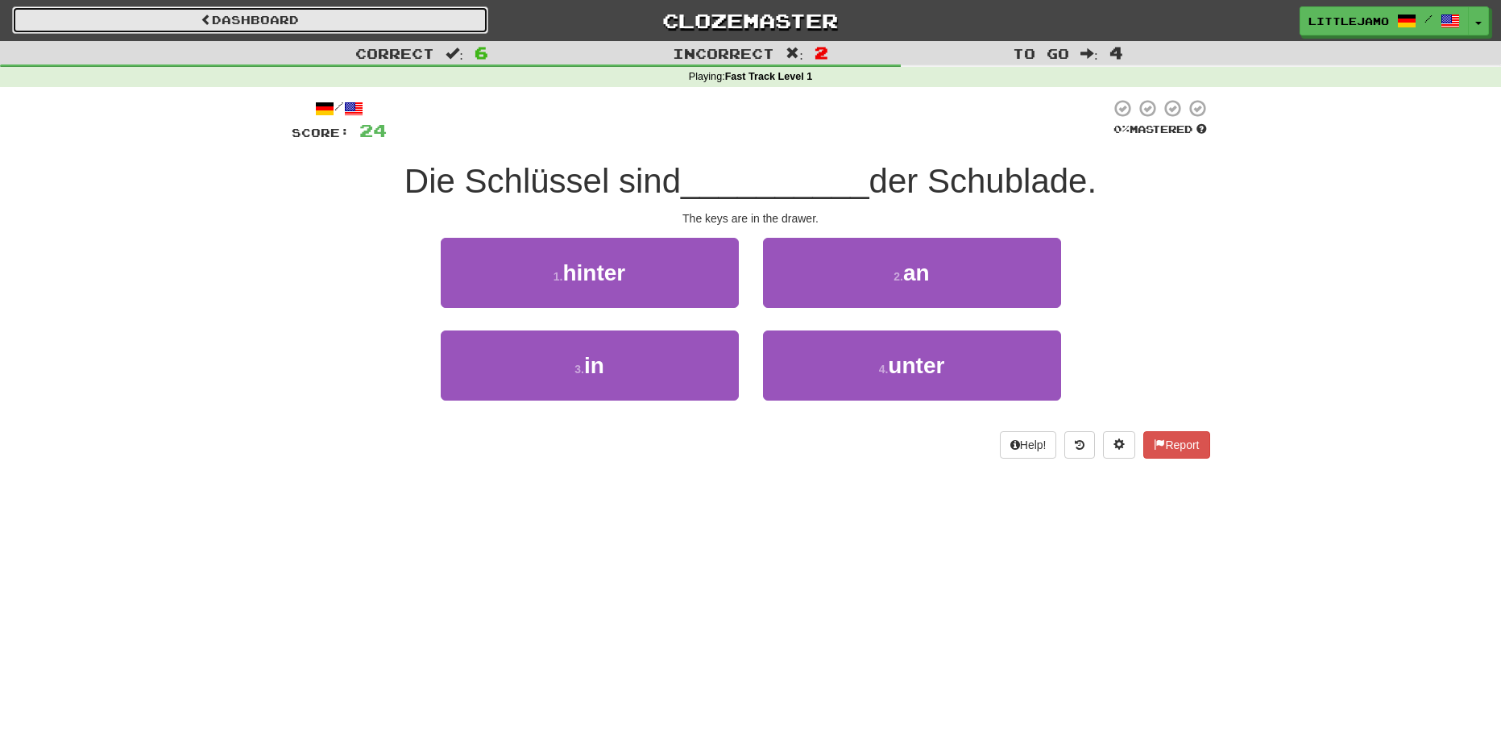
click at [382, 18] on link "Dashboard" at bounding box center [250, 19] width 476 height 27
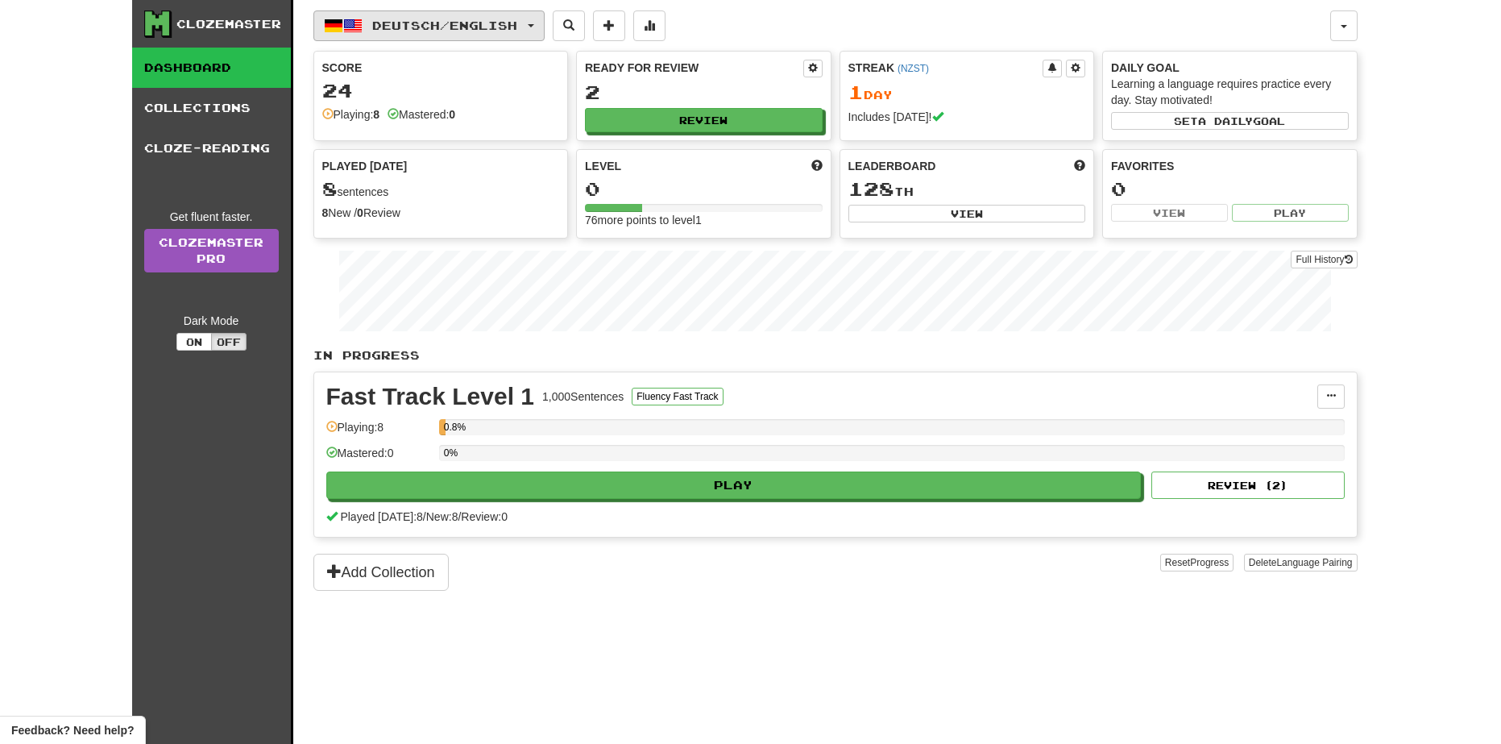
click at [405, 27] on span "Deutsch / English" at bounding box center [444, 26] width 145 height 14
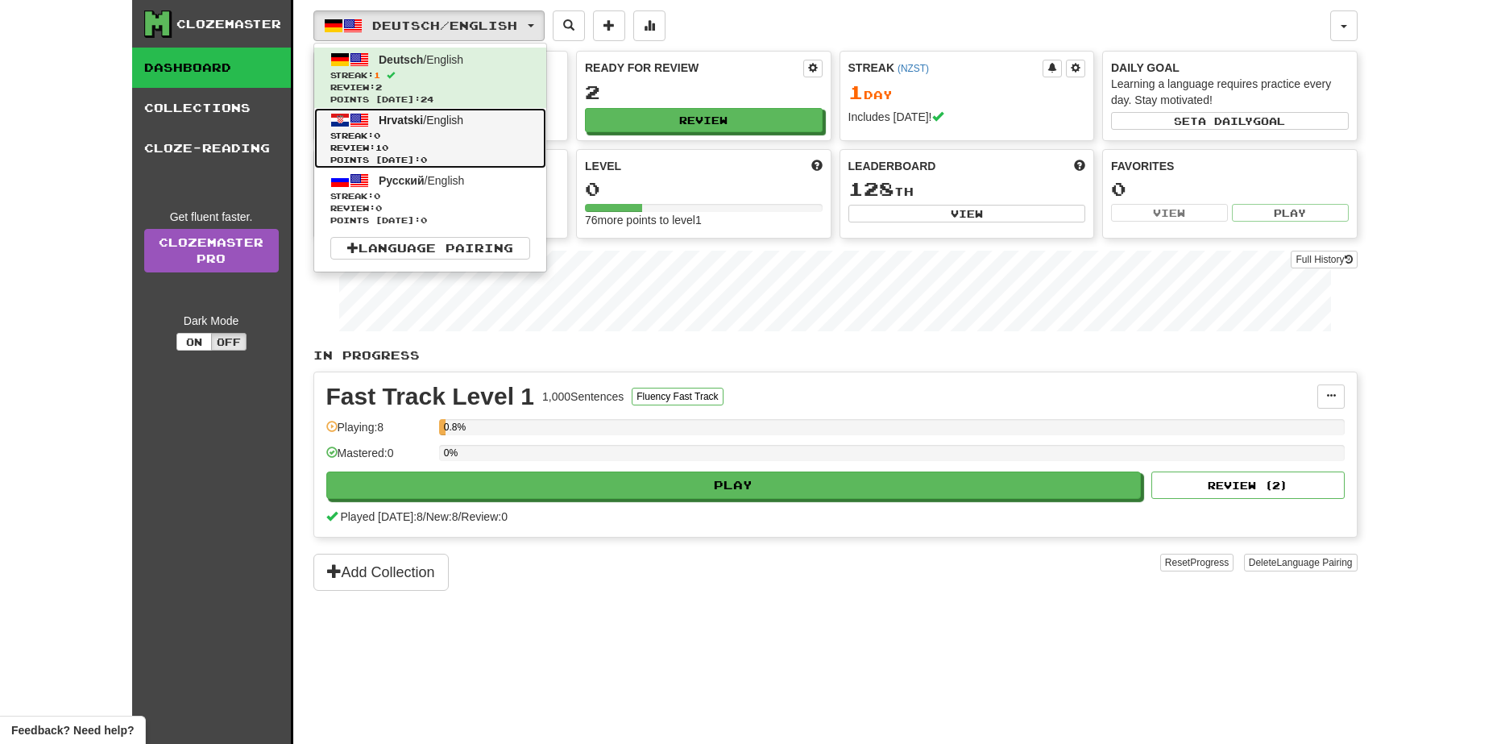
click at [441, 129] on link "Hrvatski / English Streak: 0 Review: 10 Points today: 0" at bounding box center [430, 138] width 232 height 60
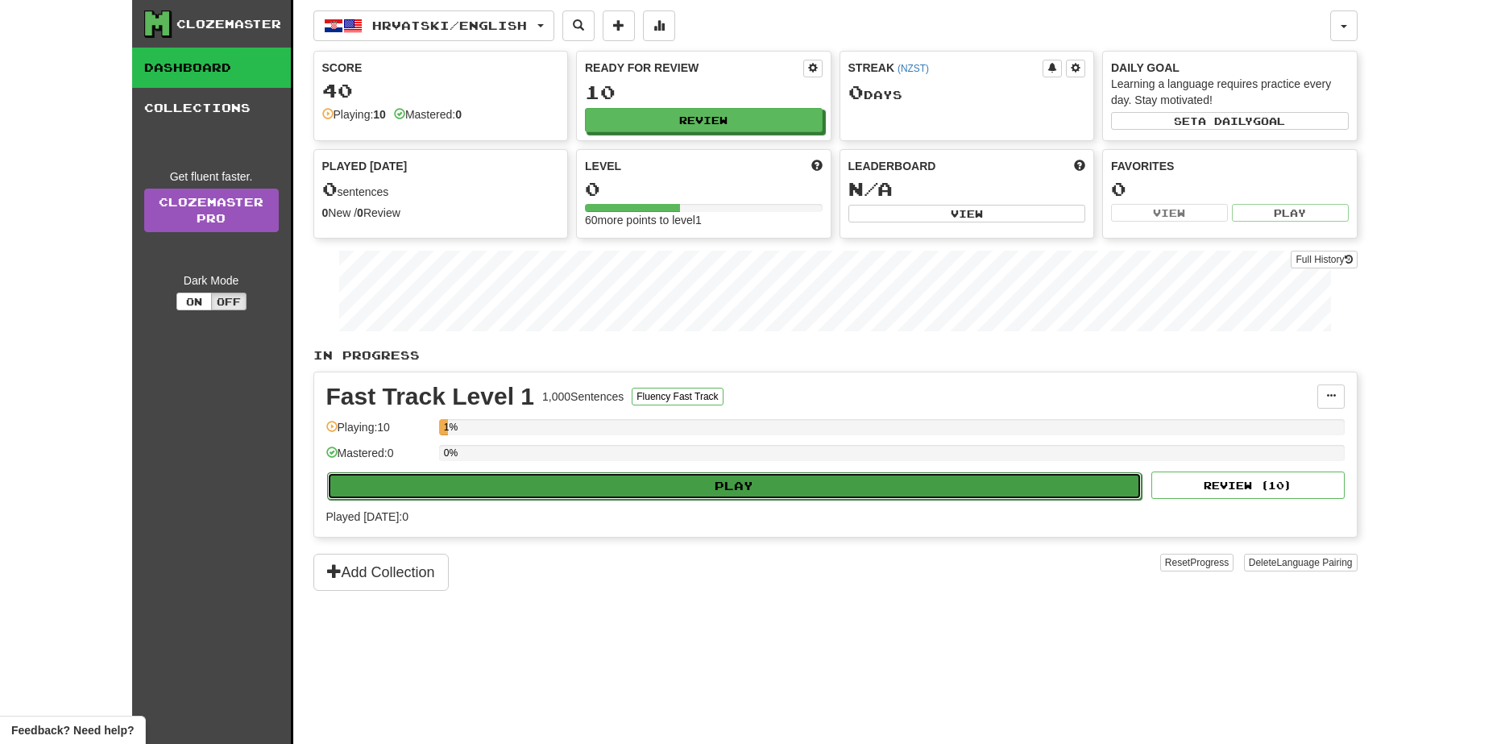
click at [688, 490] on button "Play" at bounding box center [734, 485] width 815 height 27
select select "**"
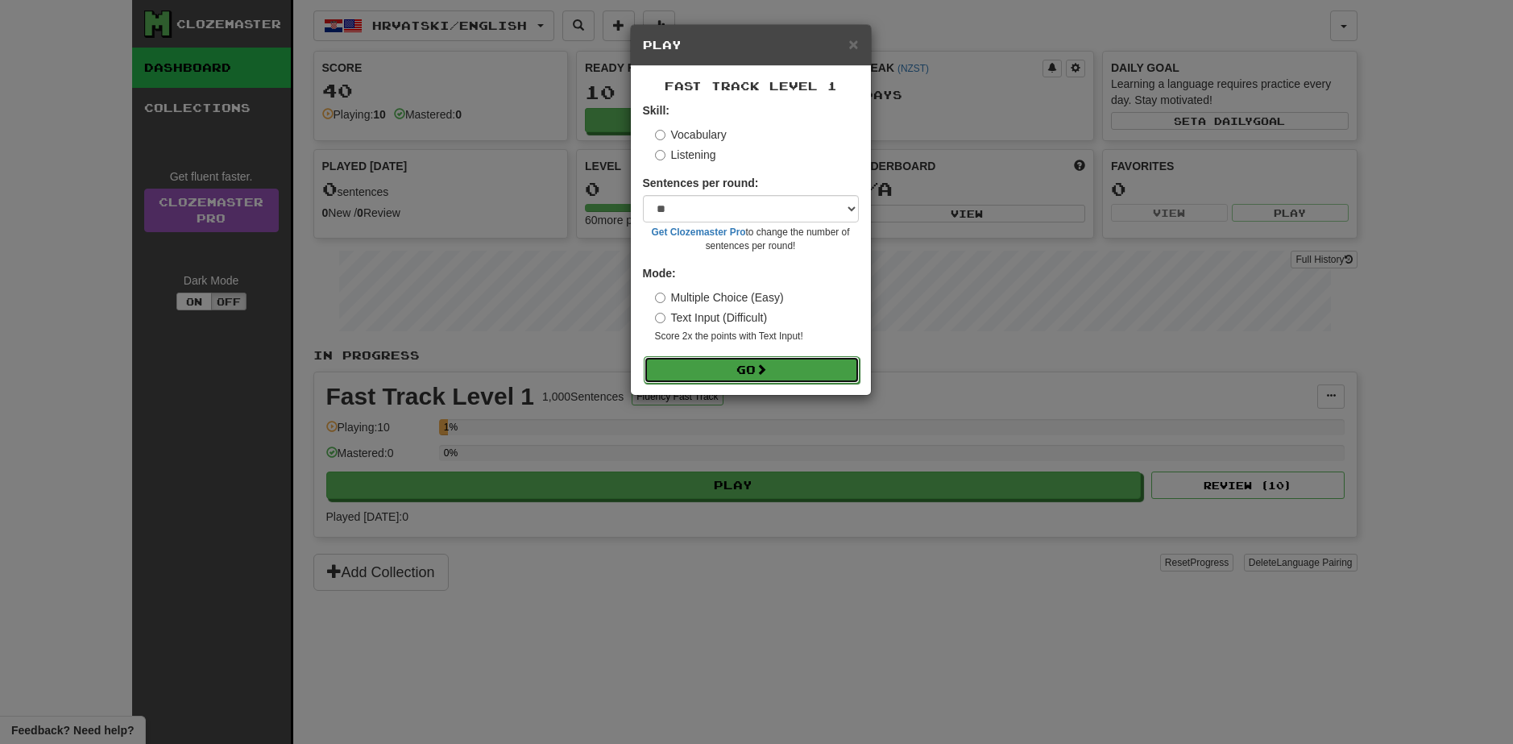
click at [722, 371] on button "Go" at bounding box center [752, 369] width 216 height 27
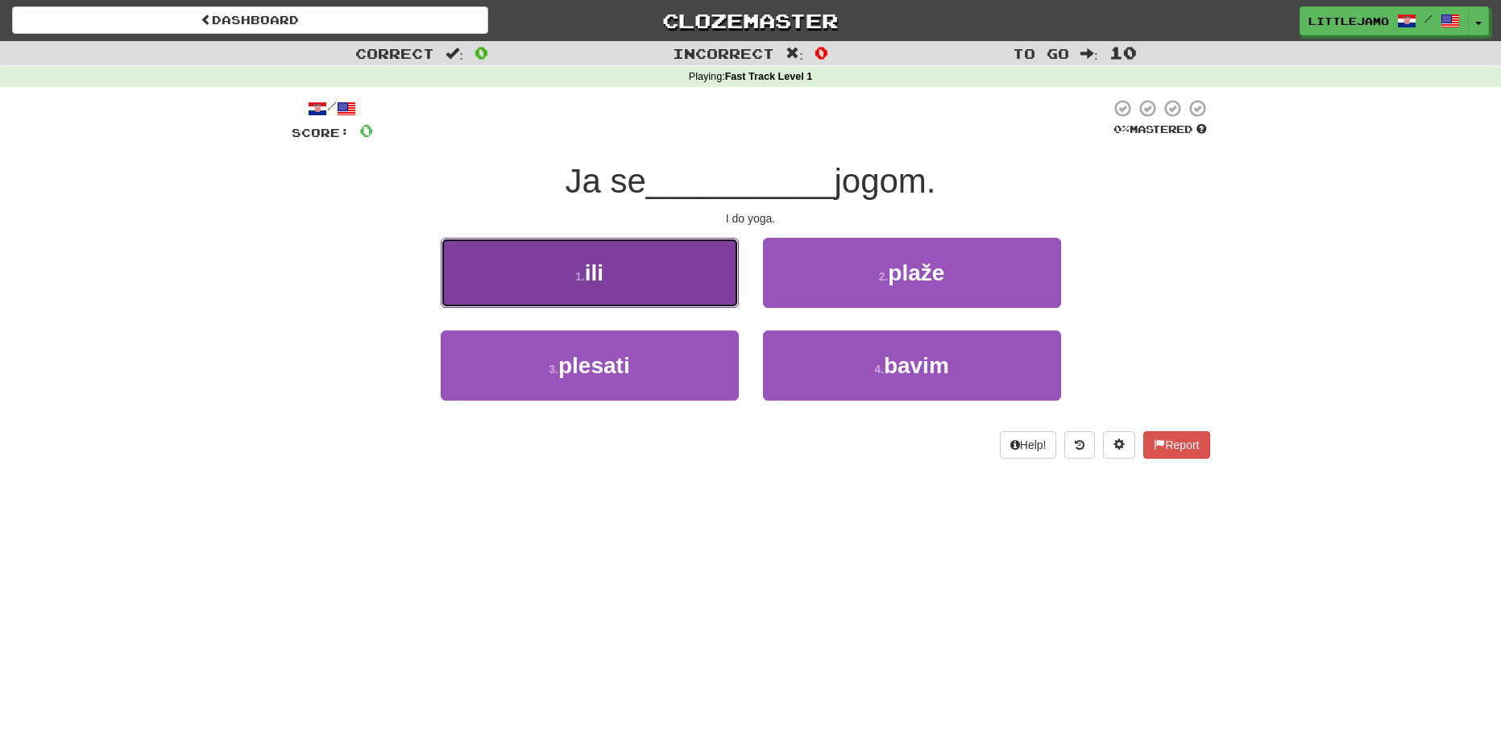
click at [558, 268] on button "1 . ili" at bounding box center [590, 273] width 298 height 70
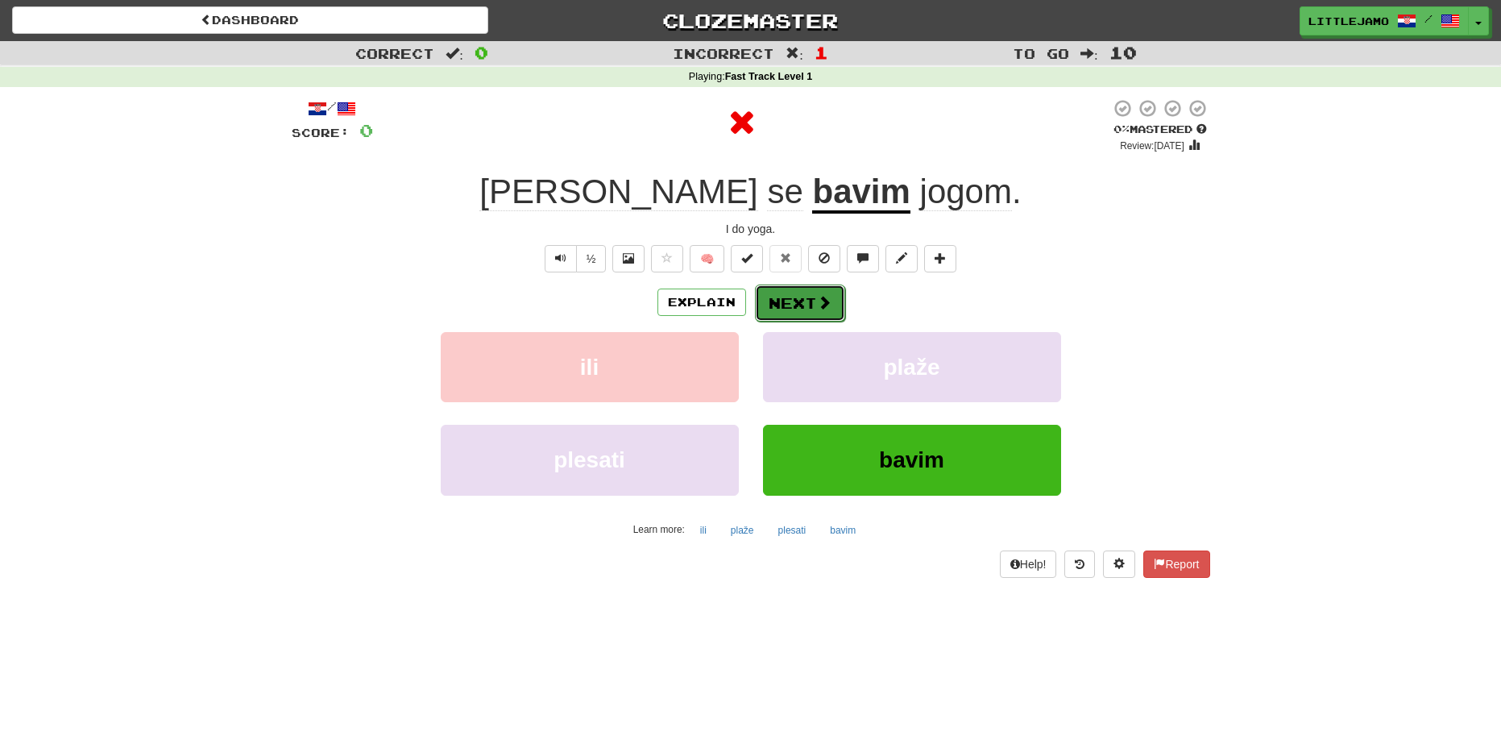
click at [769, 312] on button "Next" at bounding box center [800, 302] width 90 height 37
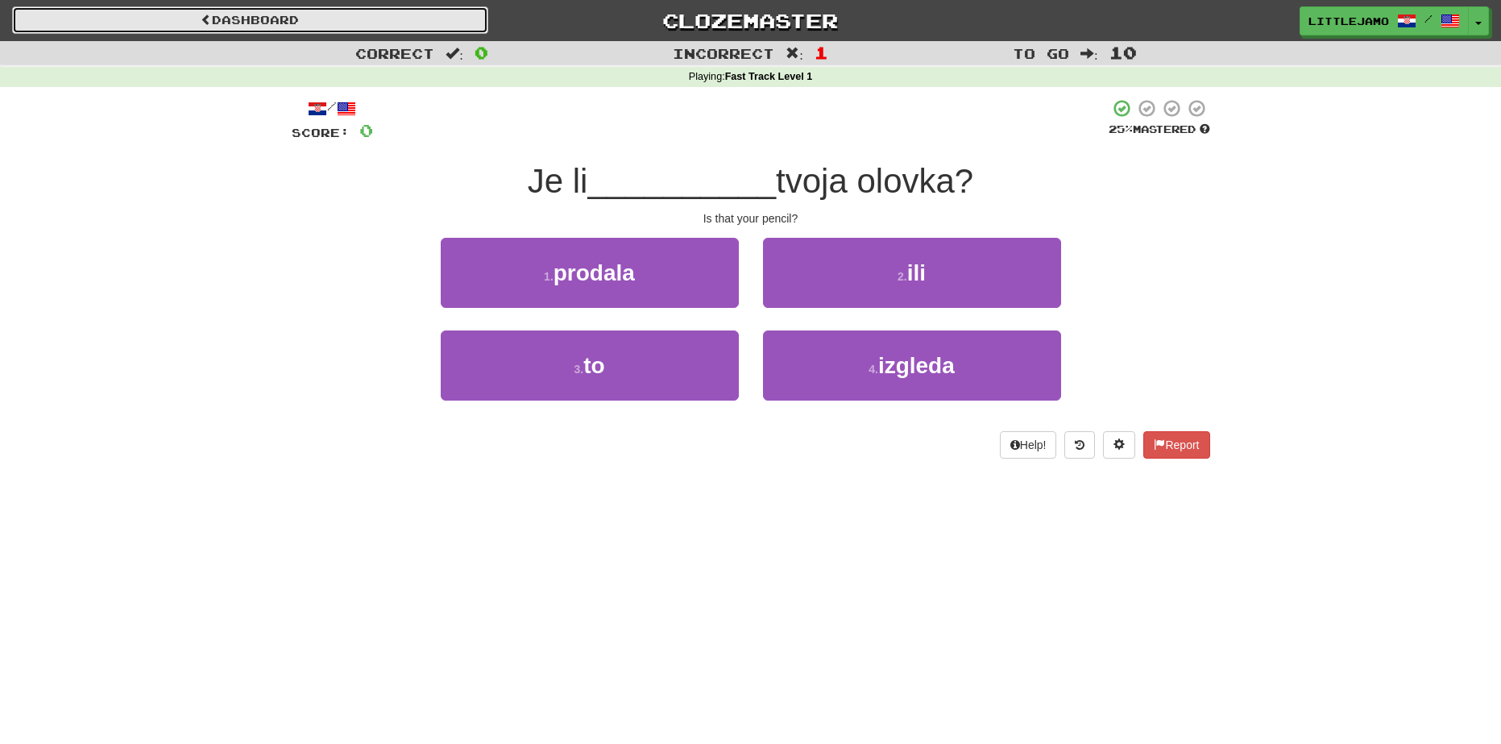
click at [413, 15] on link "Dashboard" at bounding box center [250, 19] width 476 height 27
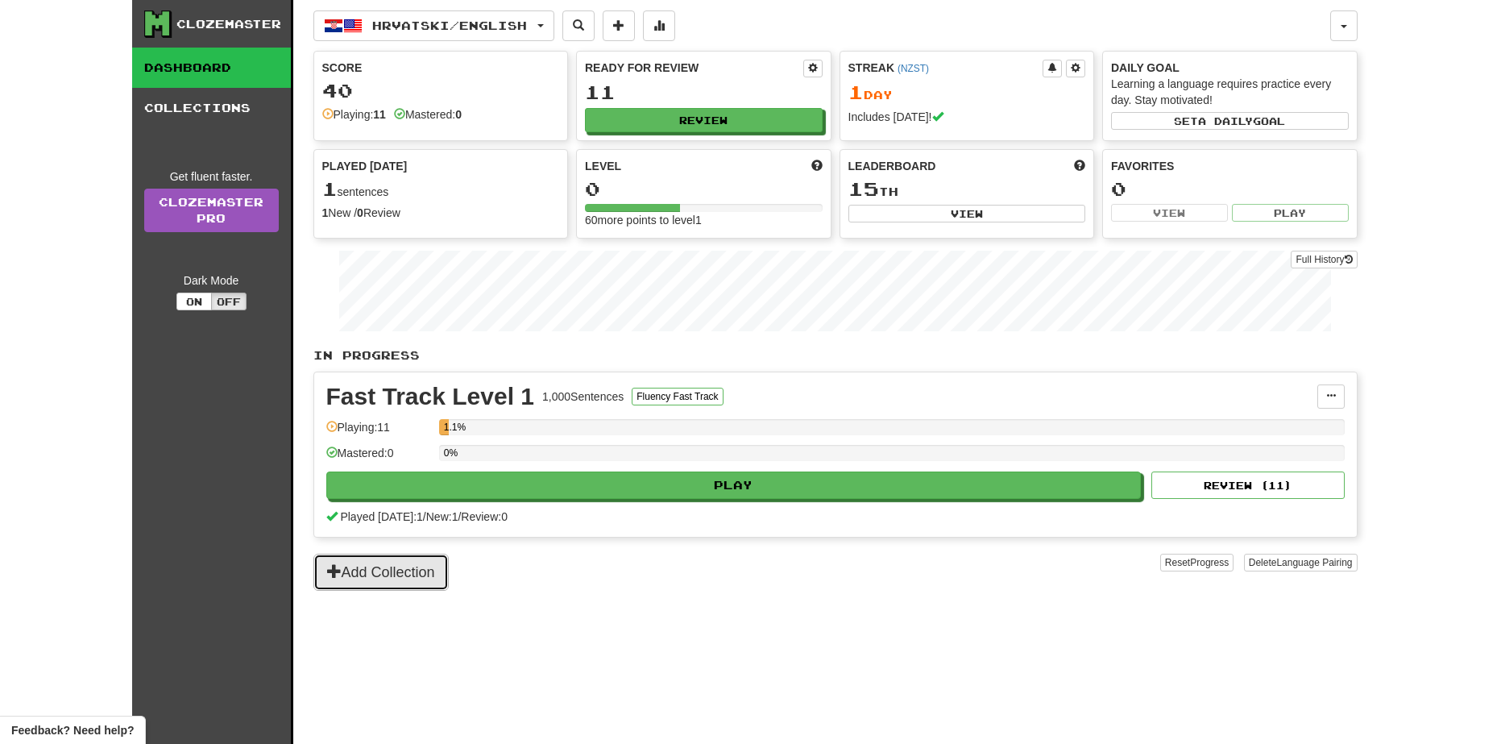
click at [413, 574] on button "Add Collection" at bounding box center [380, 572] width 135 height 37
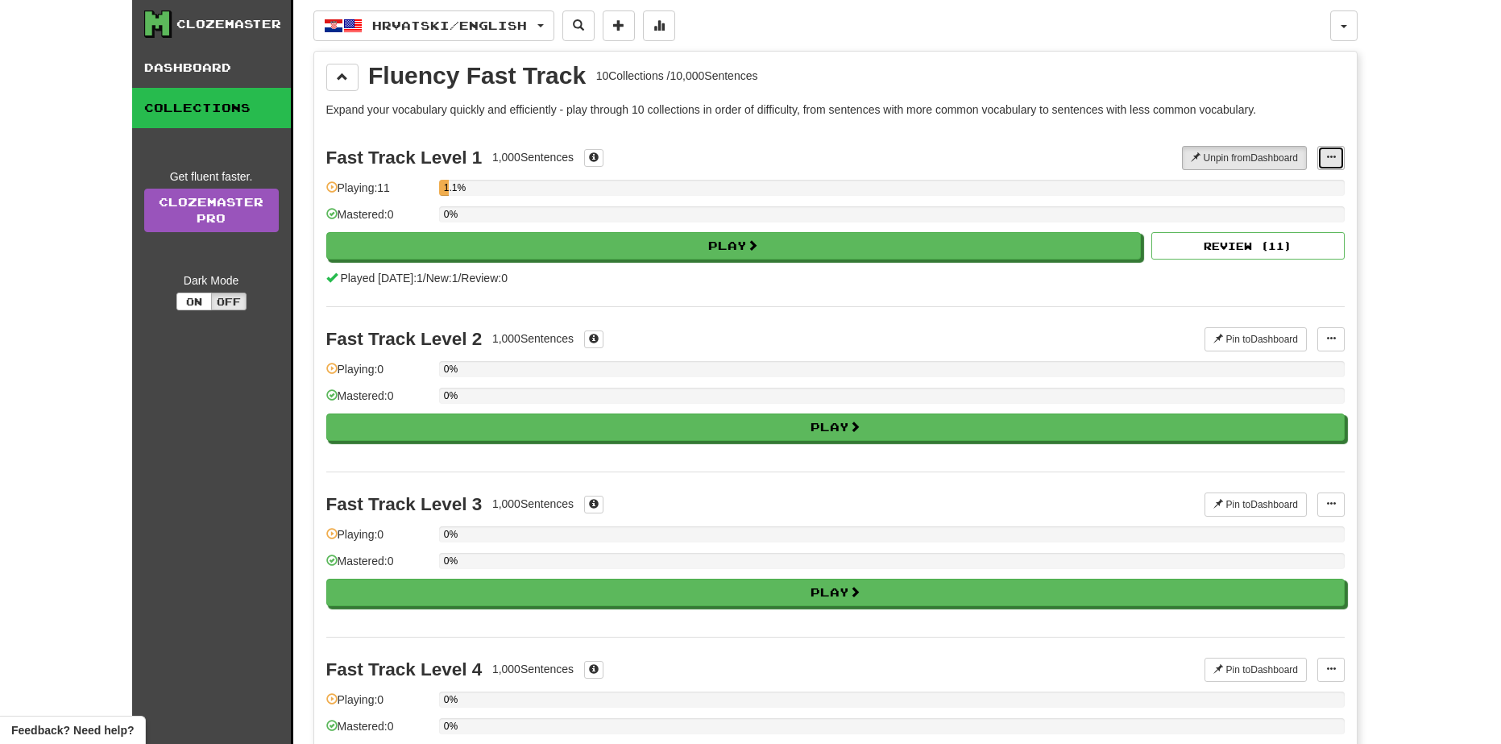
click at [1340, 154] on button at bounding box center [1330, 158] width 27 height 24
click at [1330, 168] on button at bounding box center [1330, 158] width 27 height 24
click at [1326, 196] on link "Manage Sentences" at bounding box center [1268, 186] width 151 height 21
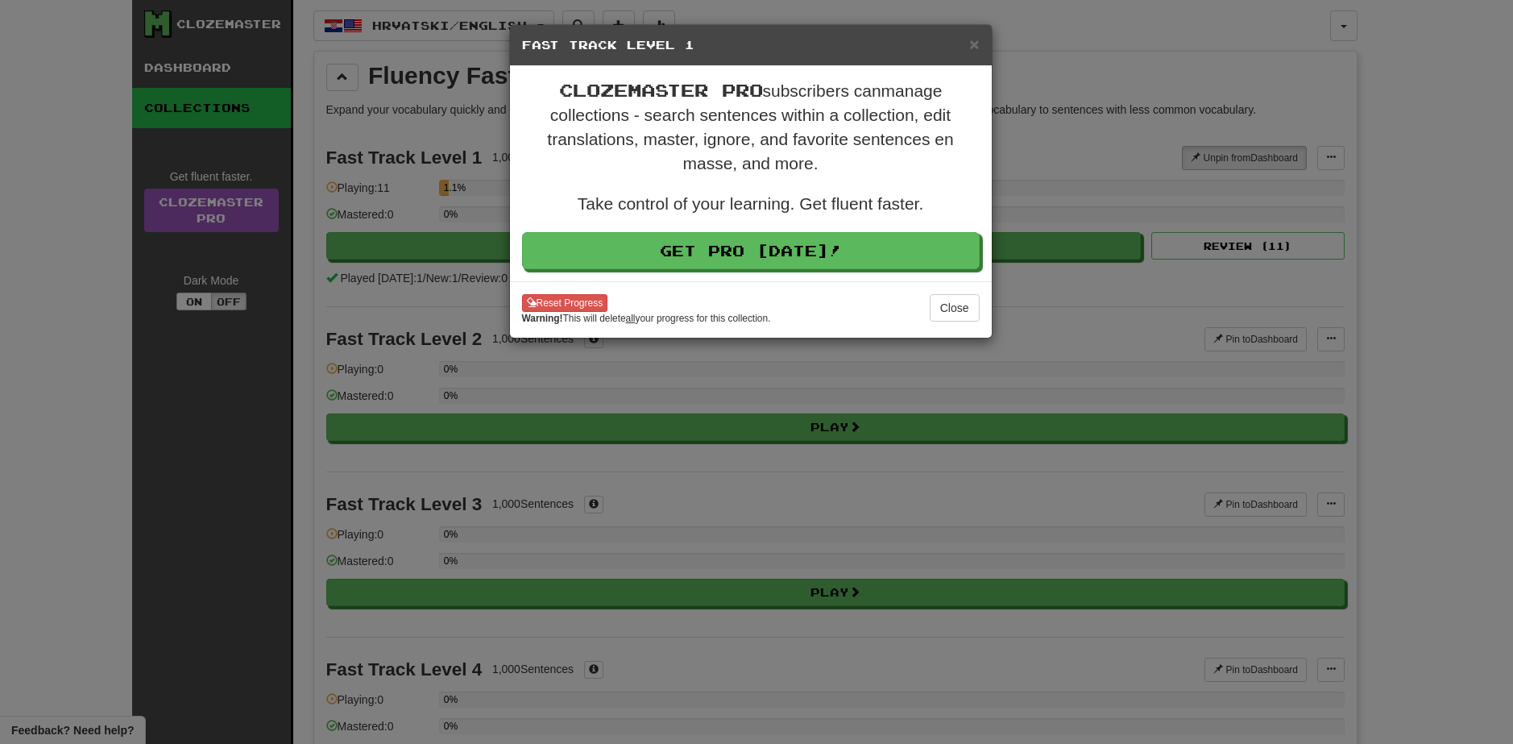
click at [970, 57] on div "× Fast Track Level 1" at bounding box center [751, 45] width 482 height 41
click at [973, 46] on span "×" at bounding box center [974, 44] width 10 height 19
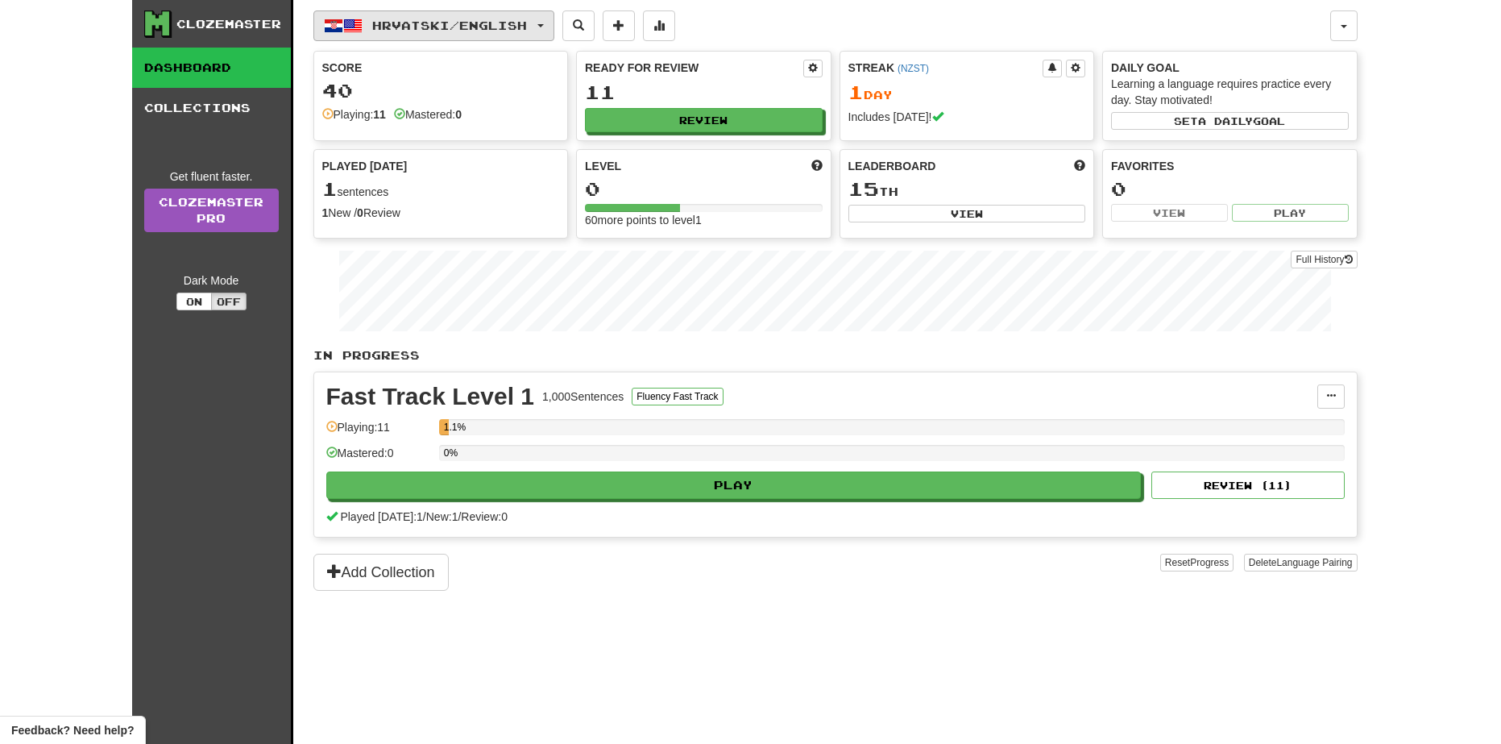
click at [460, 25] on span "Hrvatski / English" at bounding box center [449, 26] width 155 height 14
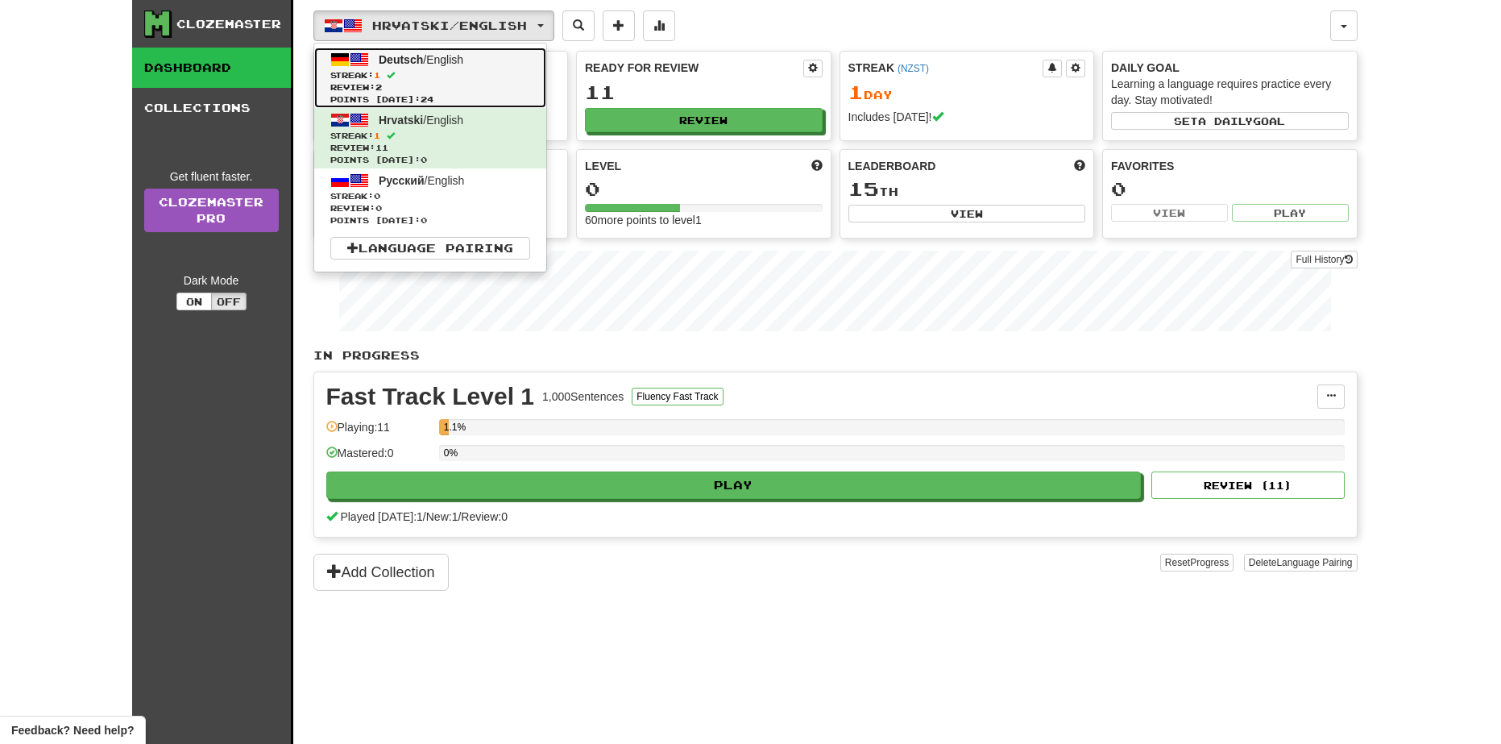
click at [455, 61] on span "Deutsch / English" at bounding box center [421, 59] width 85 height 13
